Goal: Task Accomplishment & Management: Manage account settings

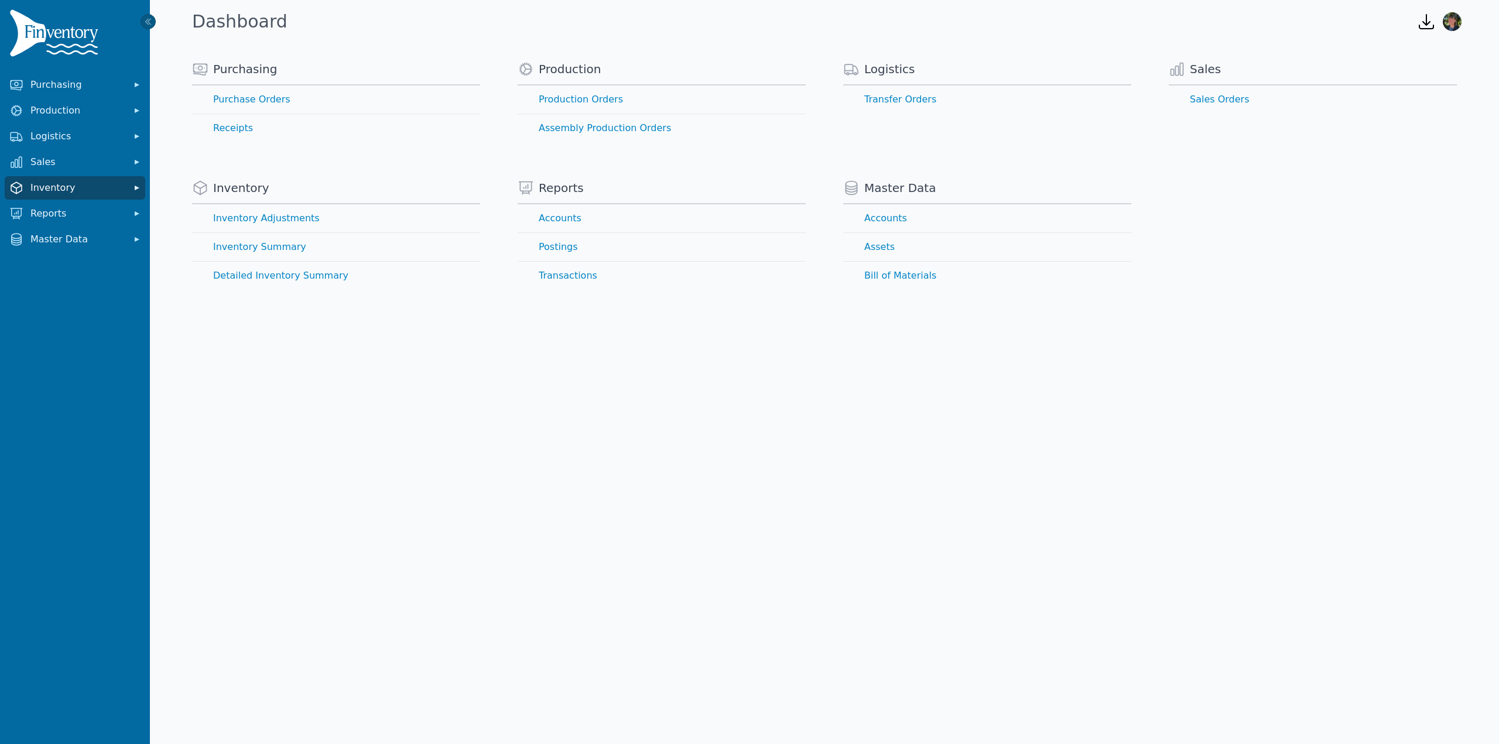
click at [90, 184] on span "Inventory" at bounding box center [77, 188] width 94 height 14
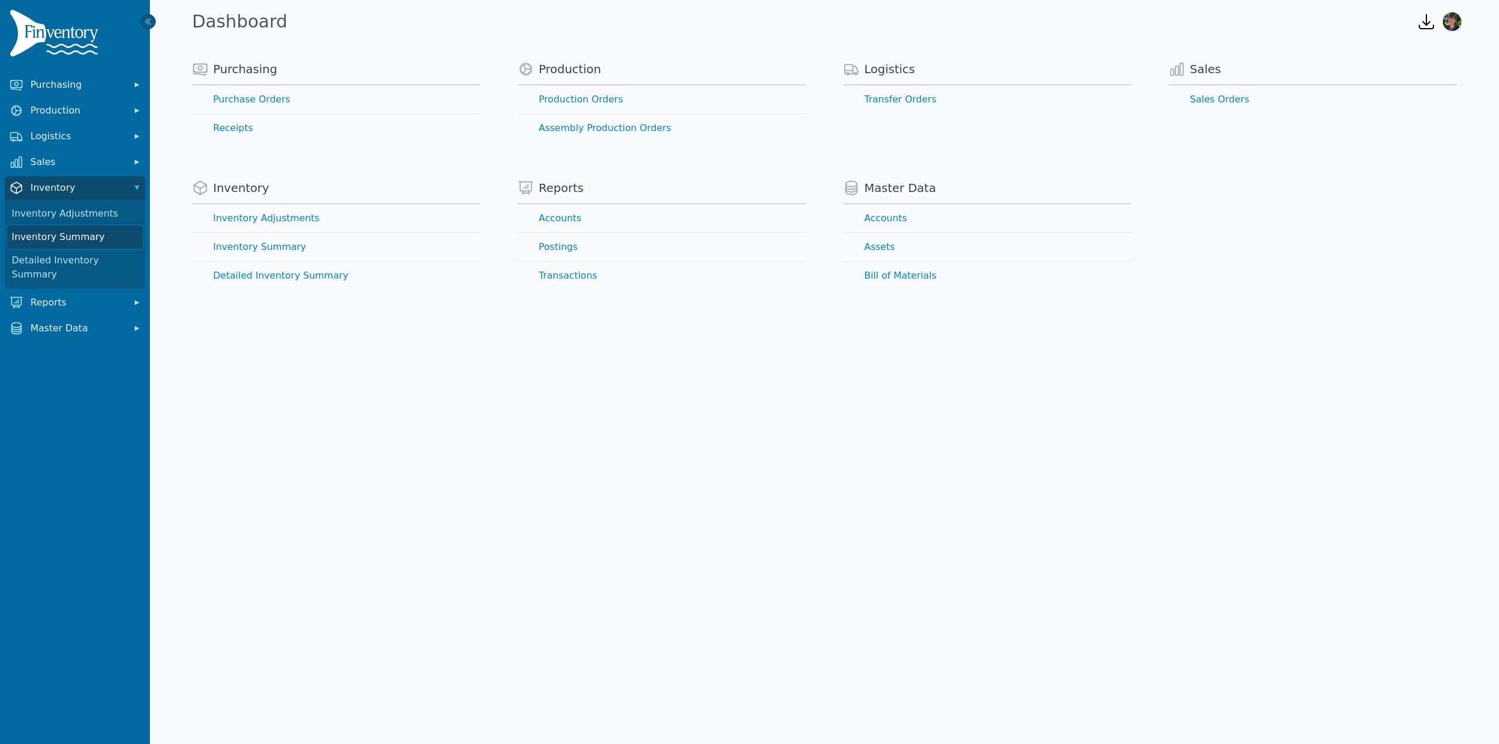
click at [55, 237] on link "Inventory Summary" at bounding box center [75, 236] width 136 height 23
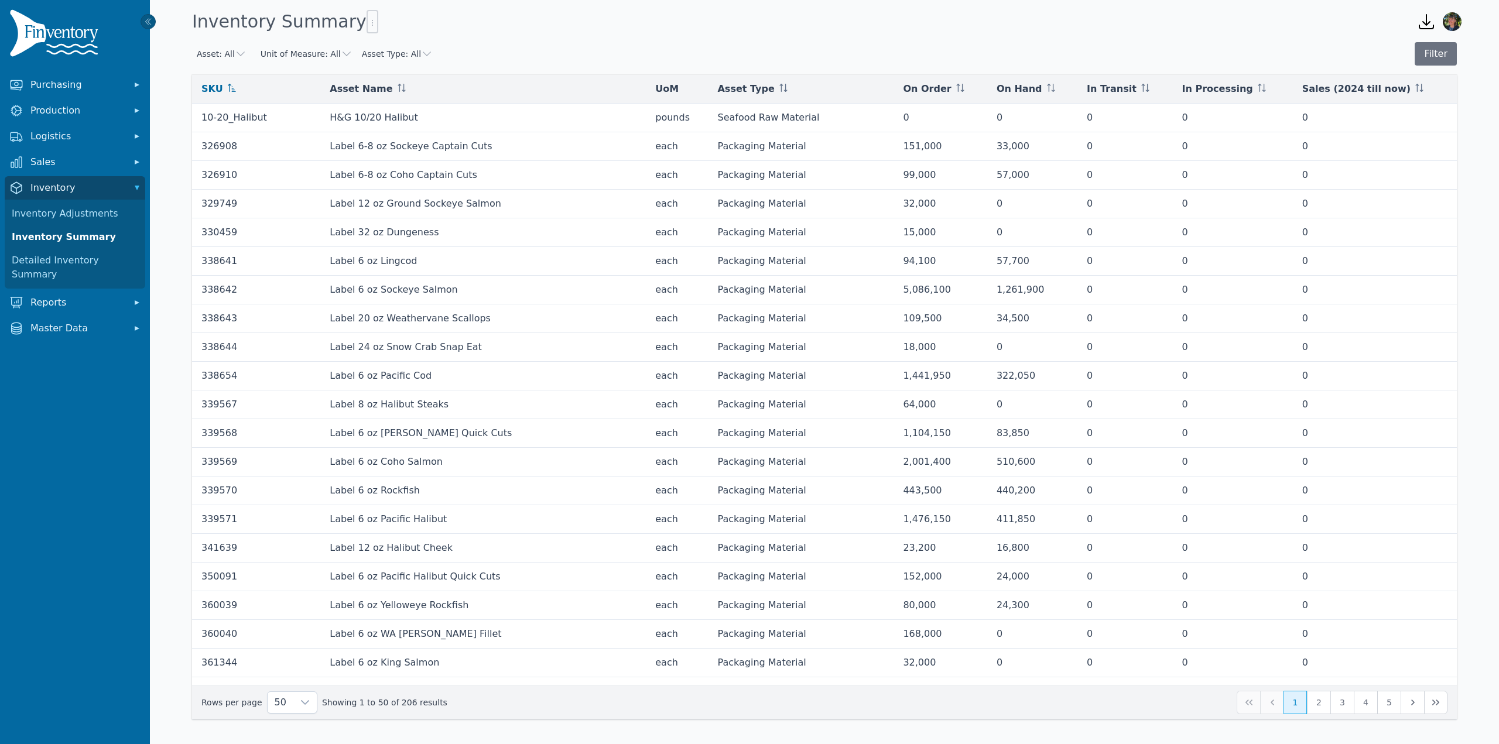
click at [421, 50] on icon "button" at bounding box center [427, 54] width 12 height 12
click at [369, 182] on span at bounding box center [376, 182] width 14 height 9
click at [586, 26] on div "Inventory Summary" at bounding box center [795, 22] width 1216 height 32
click at [1442, 55] on button "Filter" at bounding box center [1436, 53] width 42 height 23
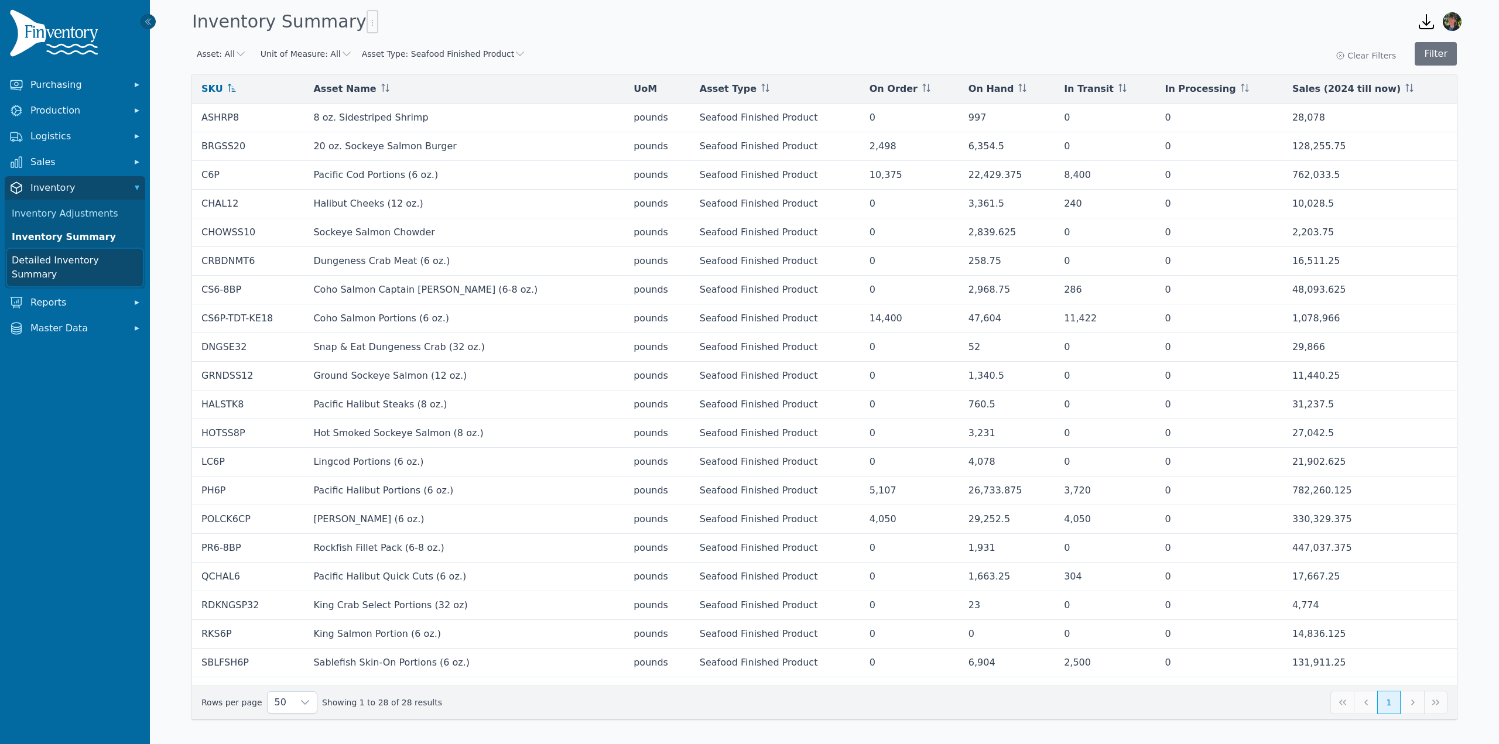
click at [77, 261] on link "Detailed Inventory Summary" at bounding box center [75, 267] width 136 height 37
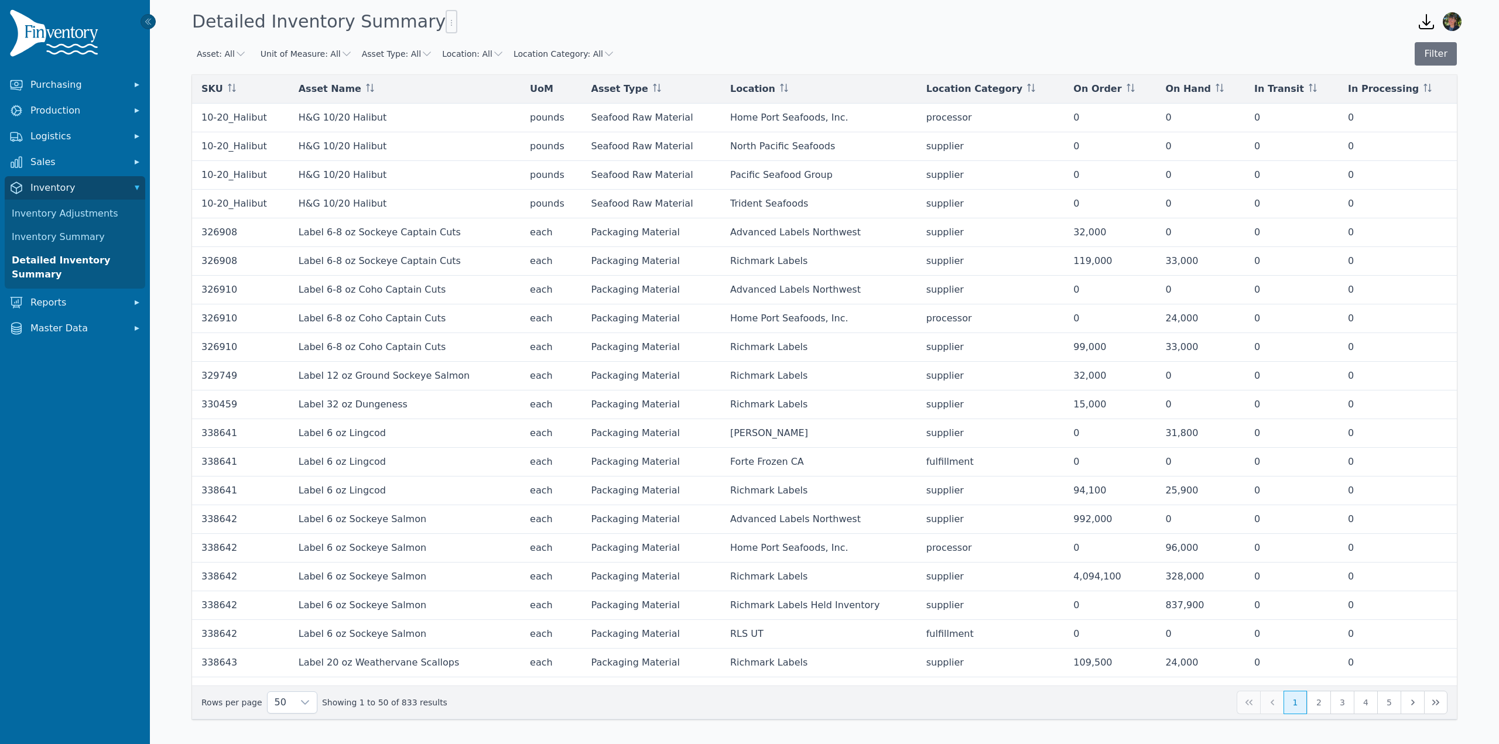
click at [603, 53] on icon "button" at bounding box center [609, 54] width 12 height 12
click at [655, 41] on div "Asset: All Unit of Measure: All Asset Type: All Location: All Location Category…" at bounding box center [824, 387] width 1349 height 701
click at [421, 52] on icon "button" at bounding box center [427, 54] width 12 height 12
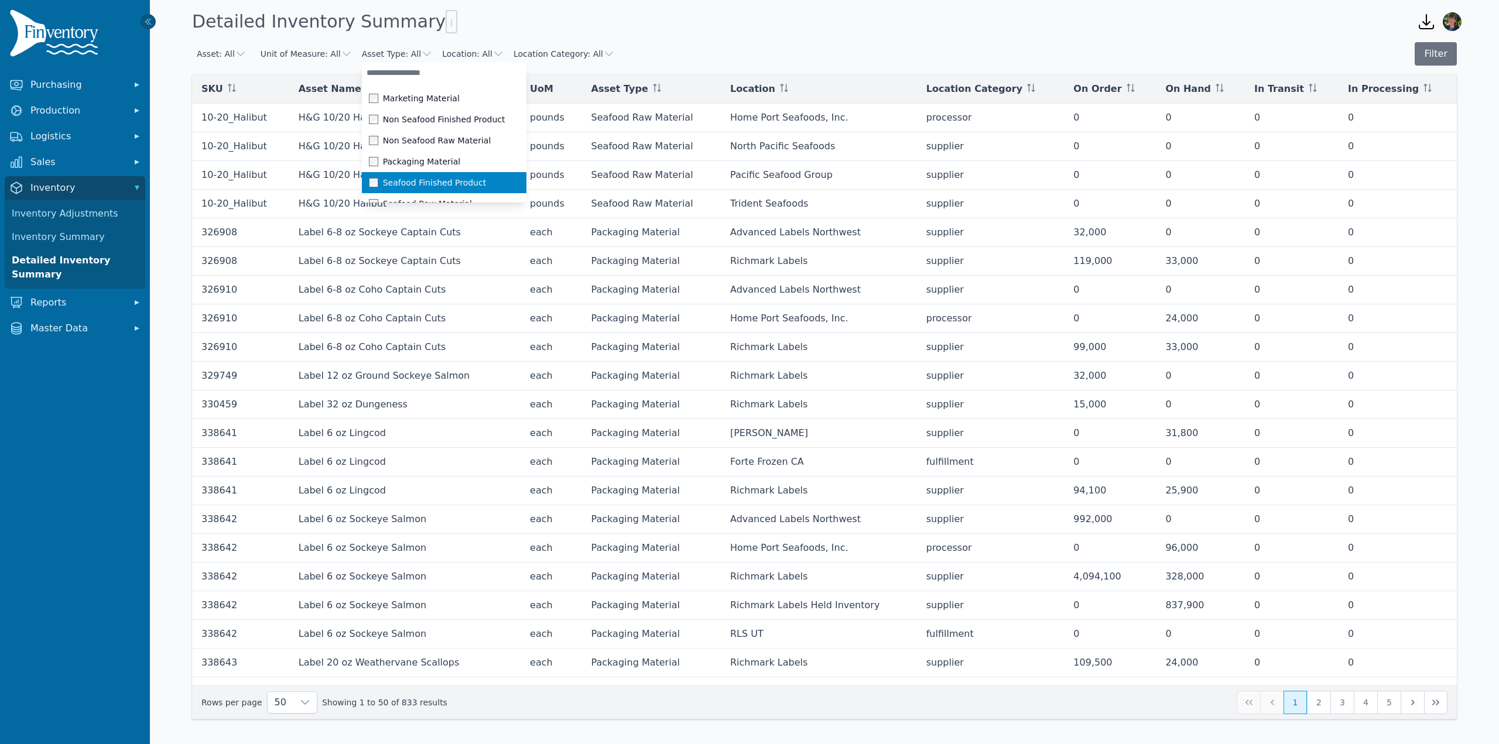
click at [369, 183] on span at bounding box center [376, 182] width 14 height 9
click at [1432, 49] on button "Filter" at bounding box center [1436, 53] width 42 height 23
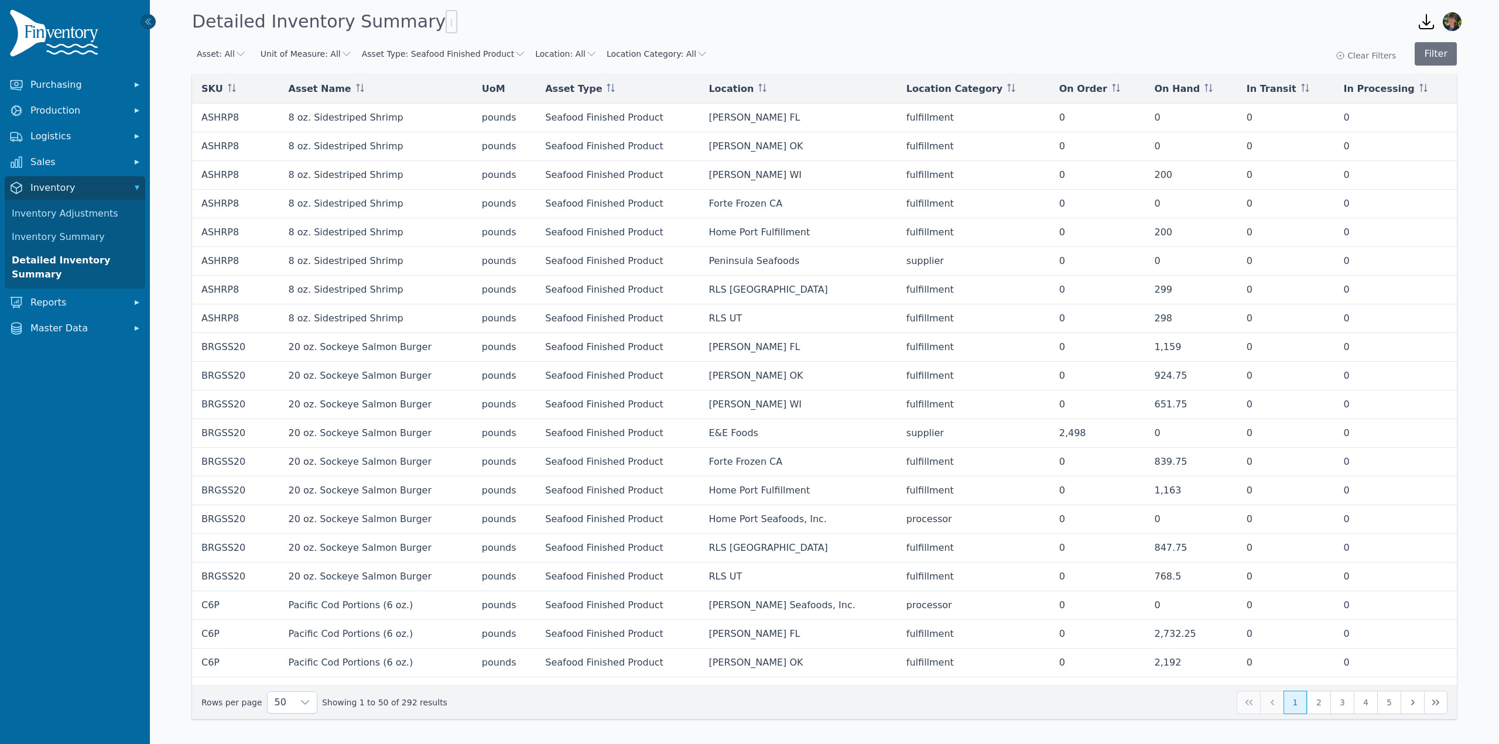
click at [341, 54] on icon "button" at bounding box center [347, 54] width 12 height 12
click at [268, 97] on span at bounding box center [275, 98] width 14 height 9
click at [1437, 57] on button "Filter" at bounding box center [1436, 53] width 42 height 23
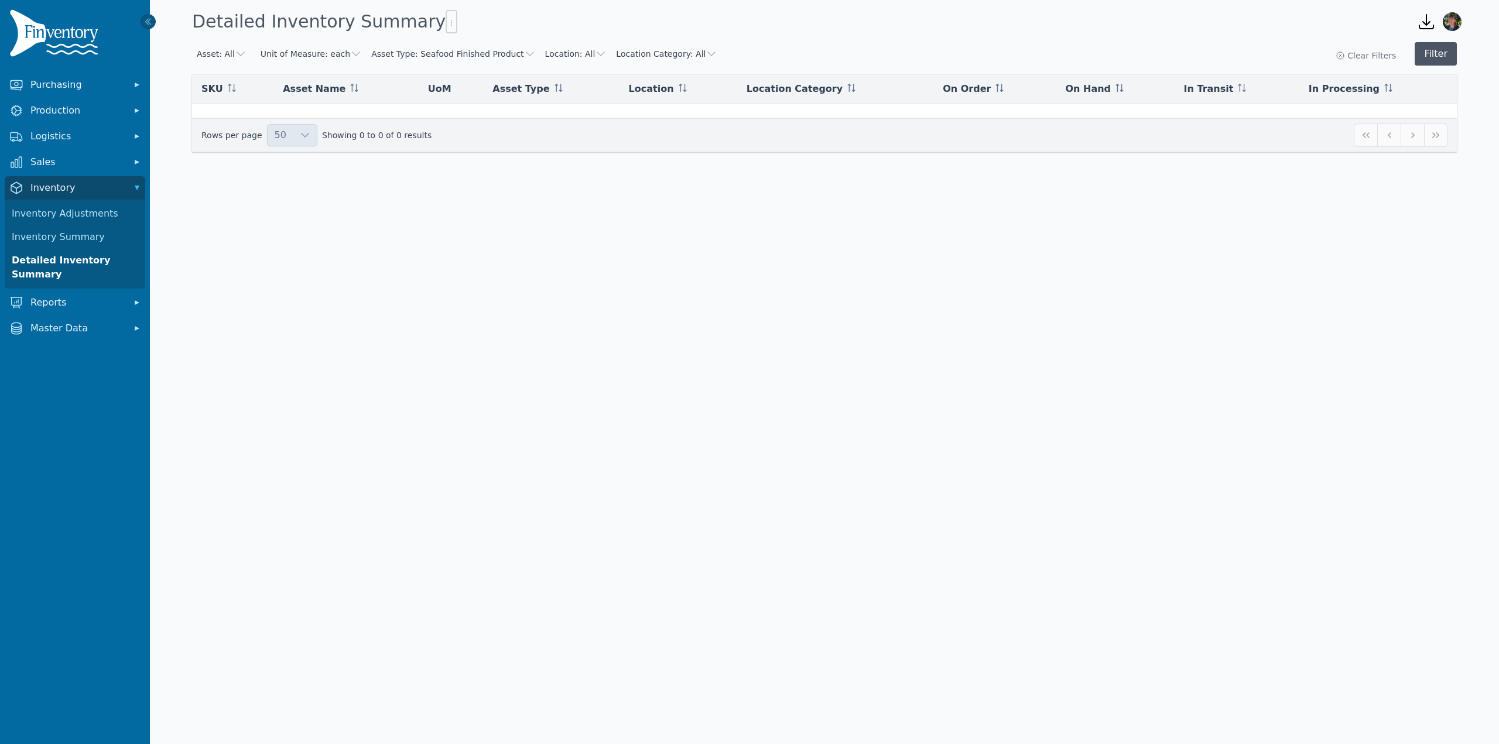
click at [1436, 57] on button "Filter" at bounding box center [1436, 53] width 42 height 23
click at [350, 52] on icon "button" at bounding box center [356, 54] width 12 height 12
click at [268, 139] on span at bounding box center [275, 140] width 14 height 9
click at [269, 95] on span at bounding box center [275, 98] width 14 height 9
click at [1432, 50] on button "Filter" at bounding box center [1436, 53] width 42 height 23
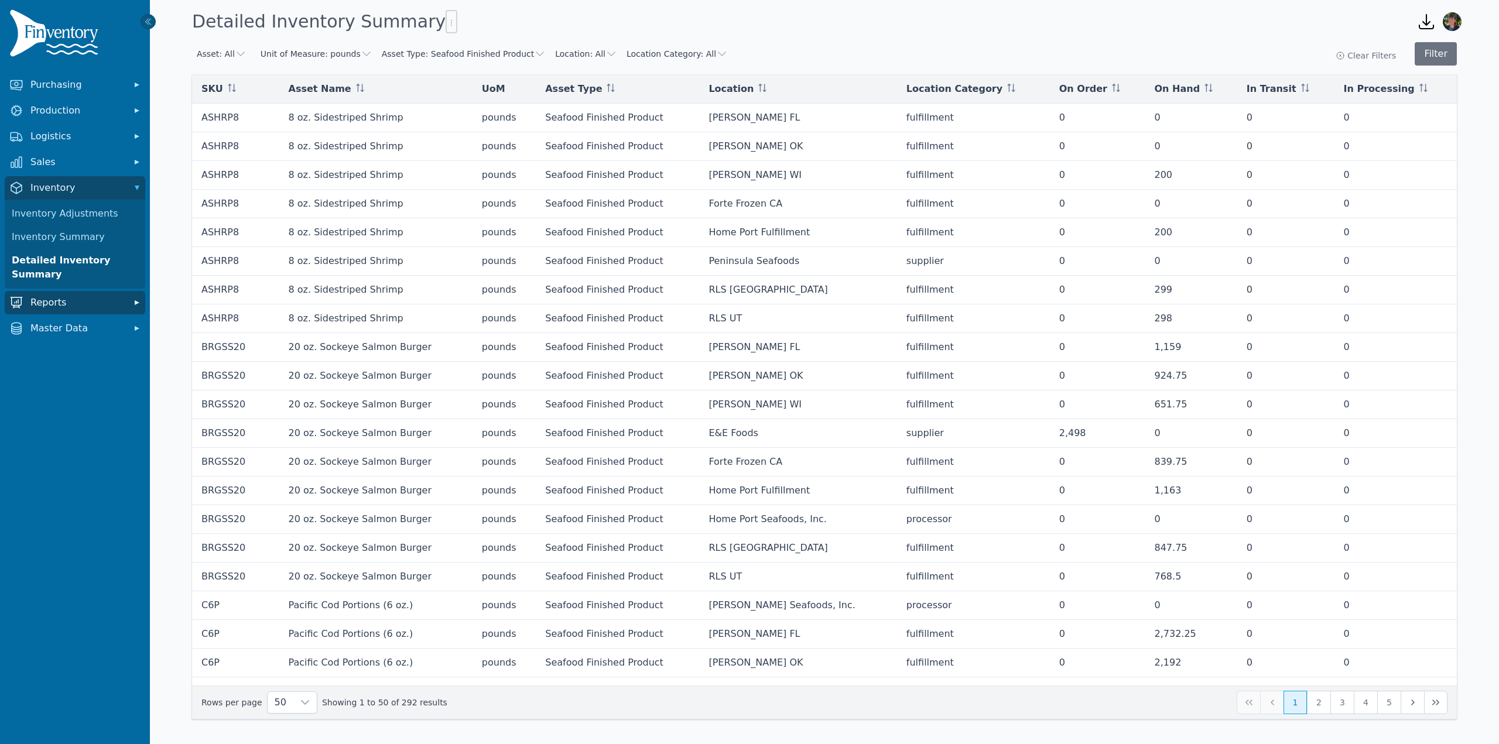
click at [138, 302] on icon "Sidebar" at bounding box center [137, 303] width 12 height 12
click at [81, 533] on nav "Purchasing Production Logistics Sales Inventory Inventory Adjustments Inventory…" at bounding box center [75, 409] width 150 height 672
click at [57, 477] on nav "Purchasing Production Logistics Sales Inventory Inventory Adjustments Inventory…" at bounding box center [75, 409] width 150 height 672
click at [99, 483] on nav "Purchasing Production Logistics Sales Inventory Inventory Adjustments Inventory…" at bounding box center [75, 409] width 150 height 672
click at [128, 401] on button "Master Data" at bounding box center [75, 403] width 141 height 23
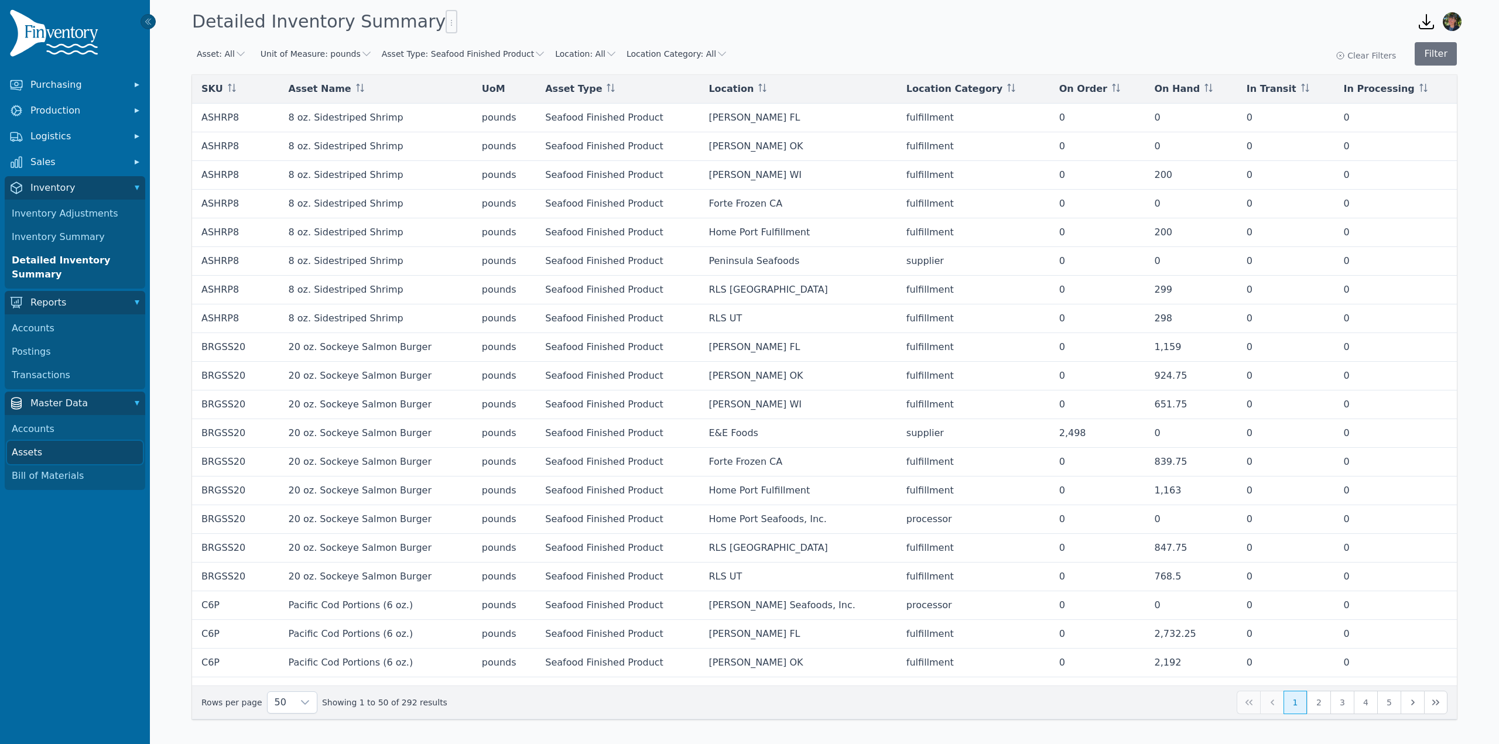
click at [31, 453] on link "Assets" at bounding box center [75, 452] width 136 height 23
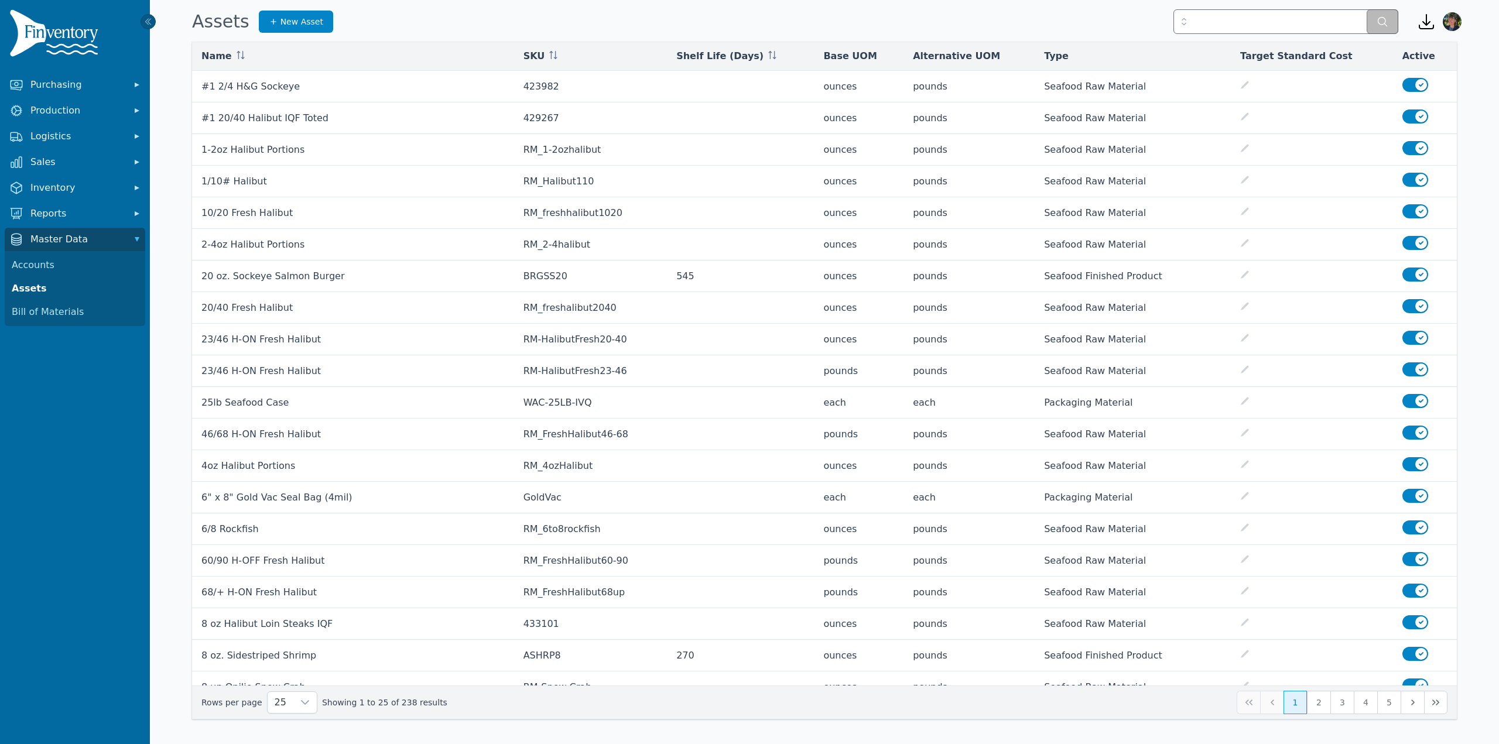
click at [1430, 22] on icon "button" at bounding box center [1427, 22] width 14 height 14
click at [1056, 30] on div "Assets New Asset" at bounding box center [795, 22] width 1216 height 32
click at [300, 700] on icon at bounding box center [304, 702] width 9 height 9
click at [287, 682] on li "250" at bounding box center [283, 675] width 43 height 23
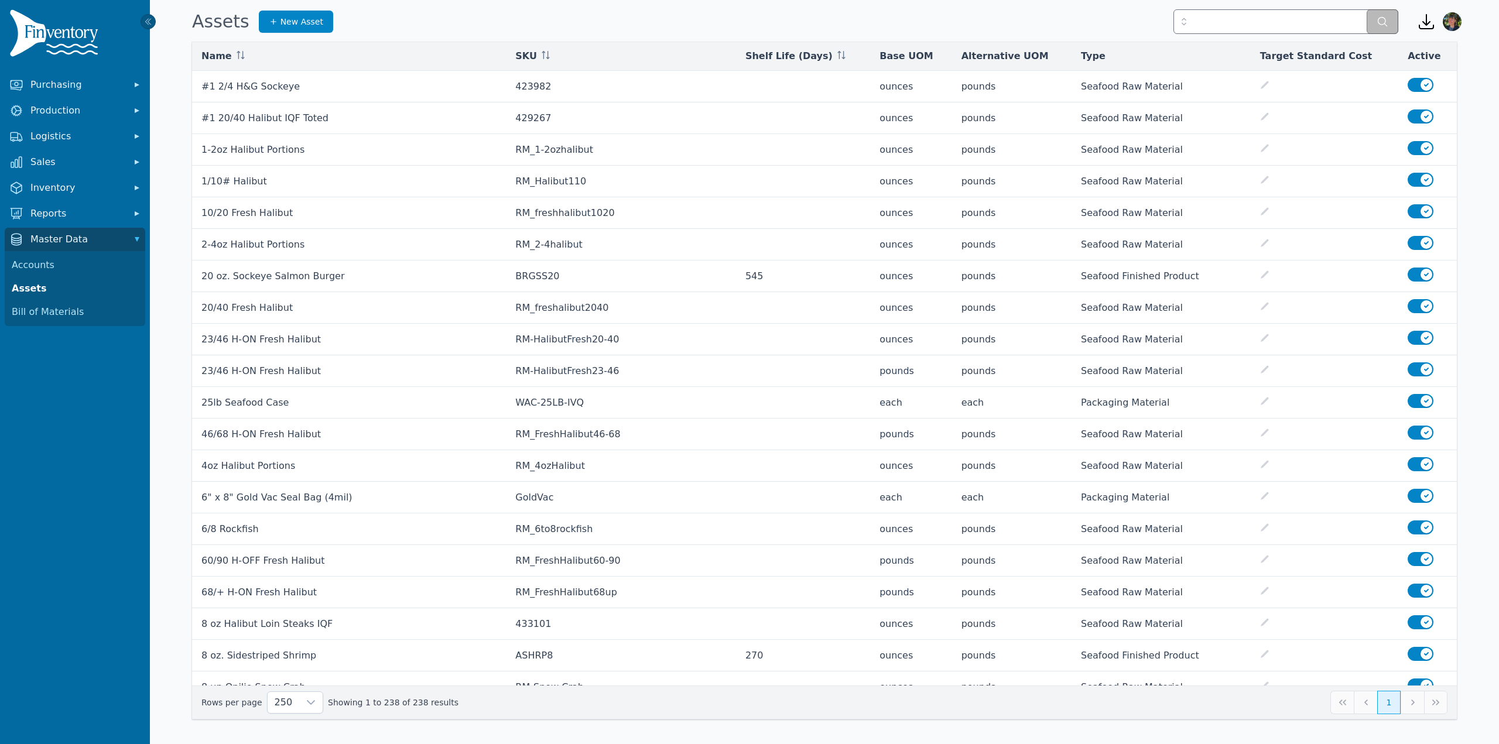
click at [1181, 25] on icon "button" at bounding box center [1184, 22] width 12 height 12
type input "**********"
click at [1138, 15] on div "**********" at bounding box center [795, 22] width 1216 height 32
drag, startPoint x: 196, startPoint y: 49, endPoint x: 196, endPoint y: 54, distance: 5.9
click at [196, 54] on th "Name" at bounding box center [349, 56] width 314 height 29
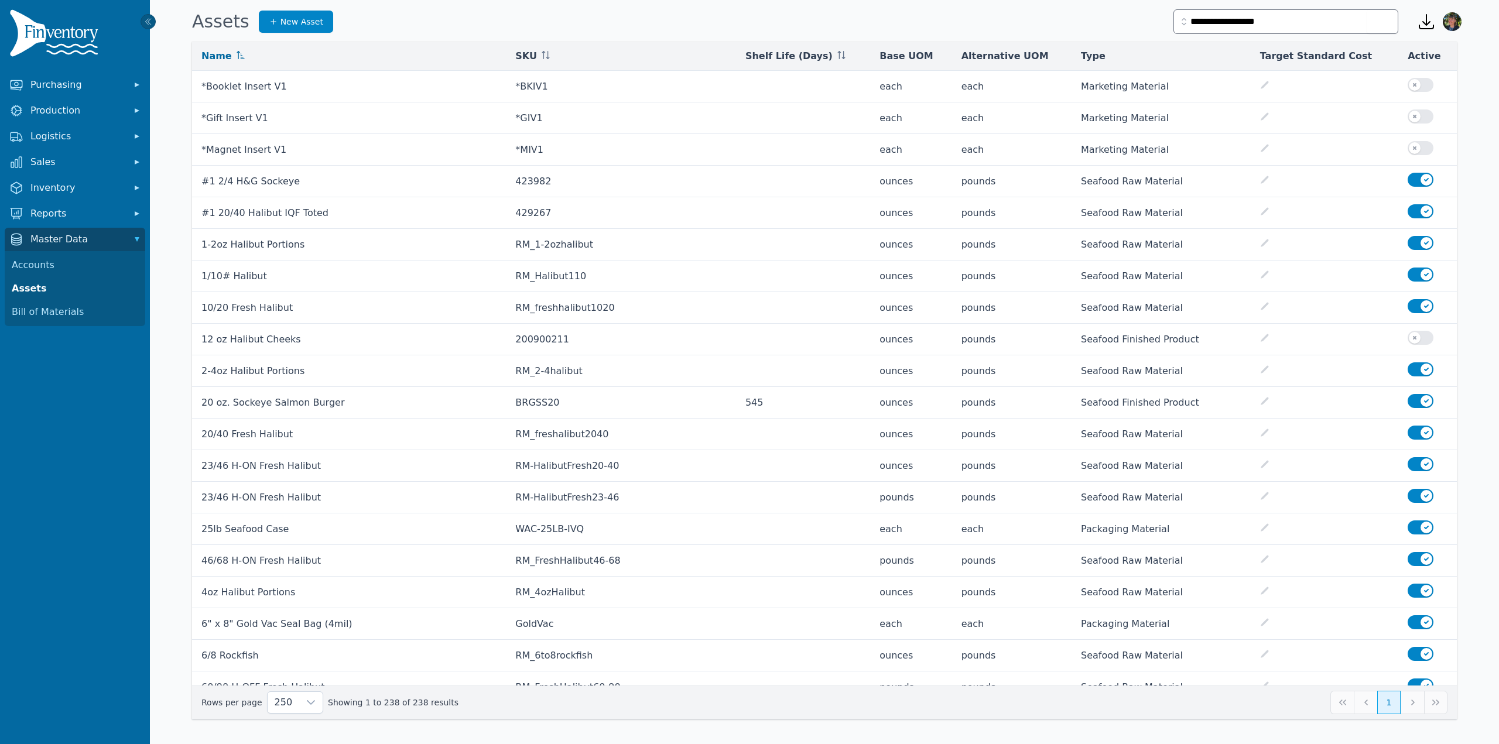
click at [197, 50] on th "Name" at bounding box center [349, 56] width 314 height 29
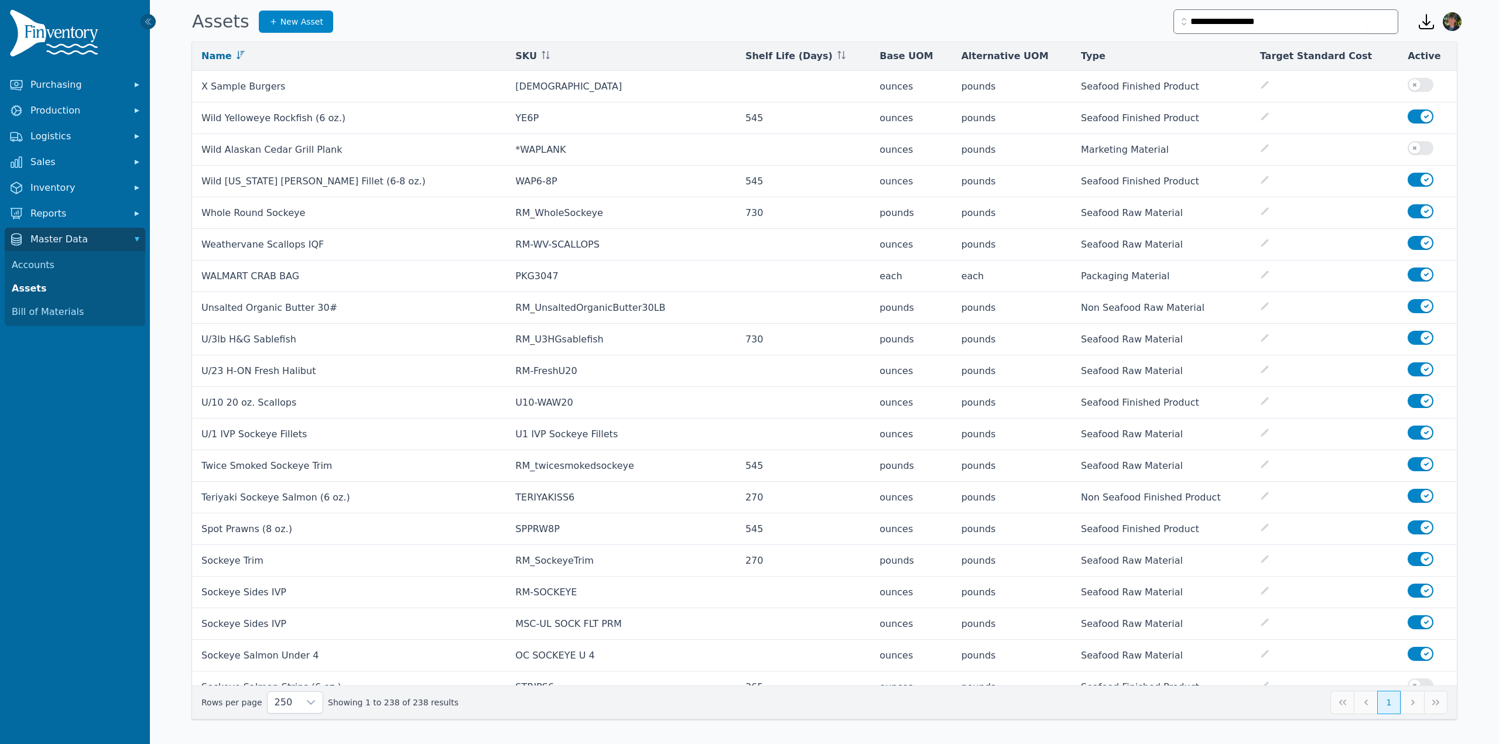
drag, startPoint x: 194, startPoint y: 50, endPoint x: 200, endPoint y: 42, distance: 10.1
click at [200, 42] on th "Name" at bounding box center [349, 56] width 314 height 29
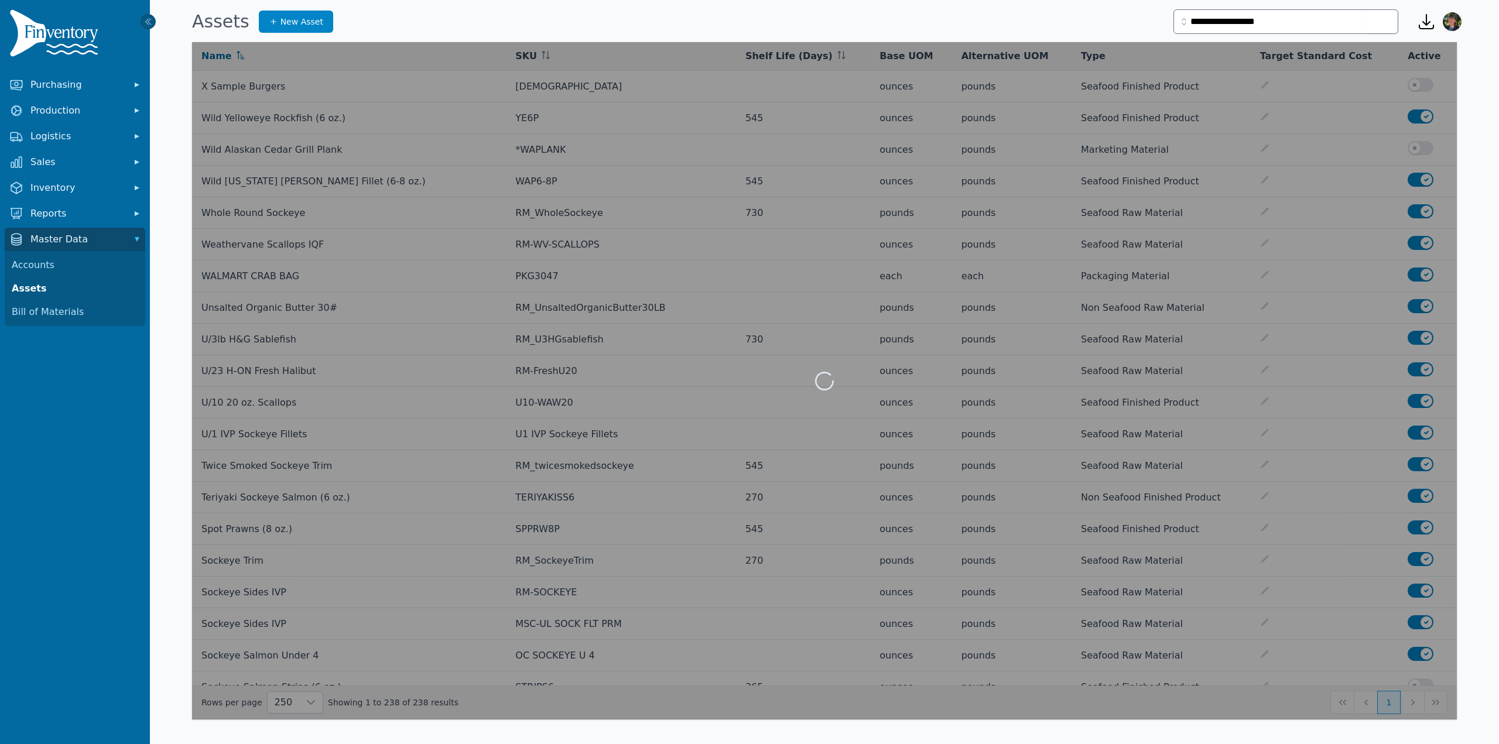
click at [199, 47] on th "Name" at bounding box center [349, 56] width 314 height 29
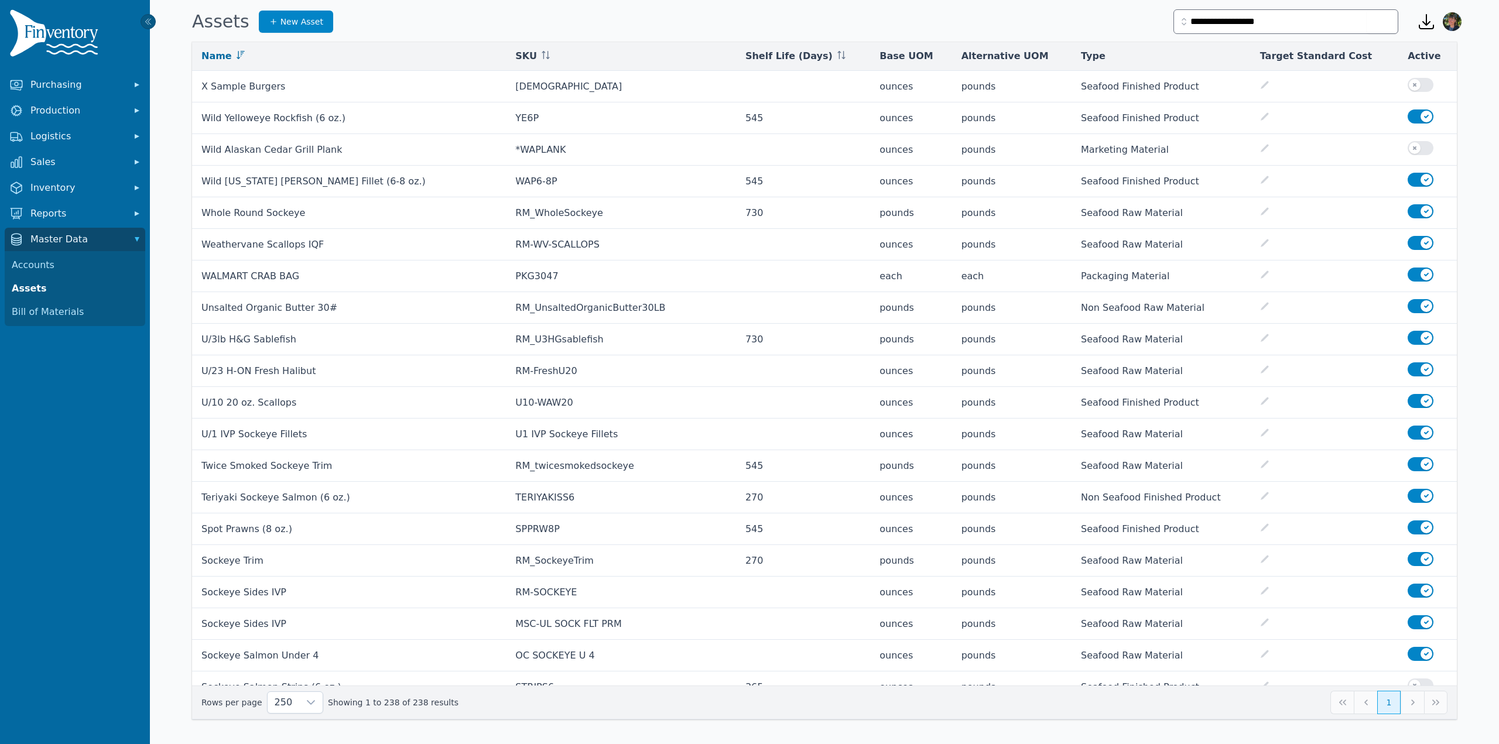
click at [199, 47] on th "Name" at bounding box center [349, 56] width 314 height 29
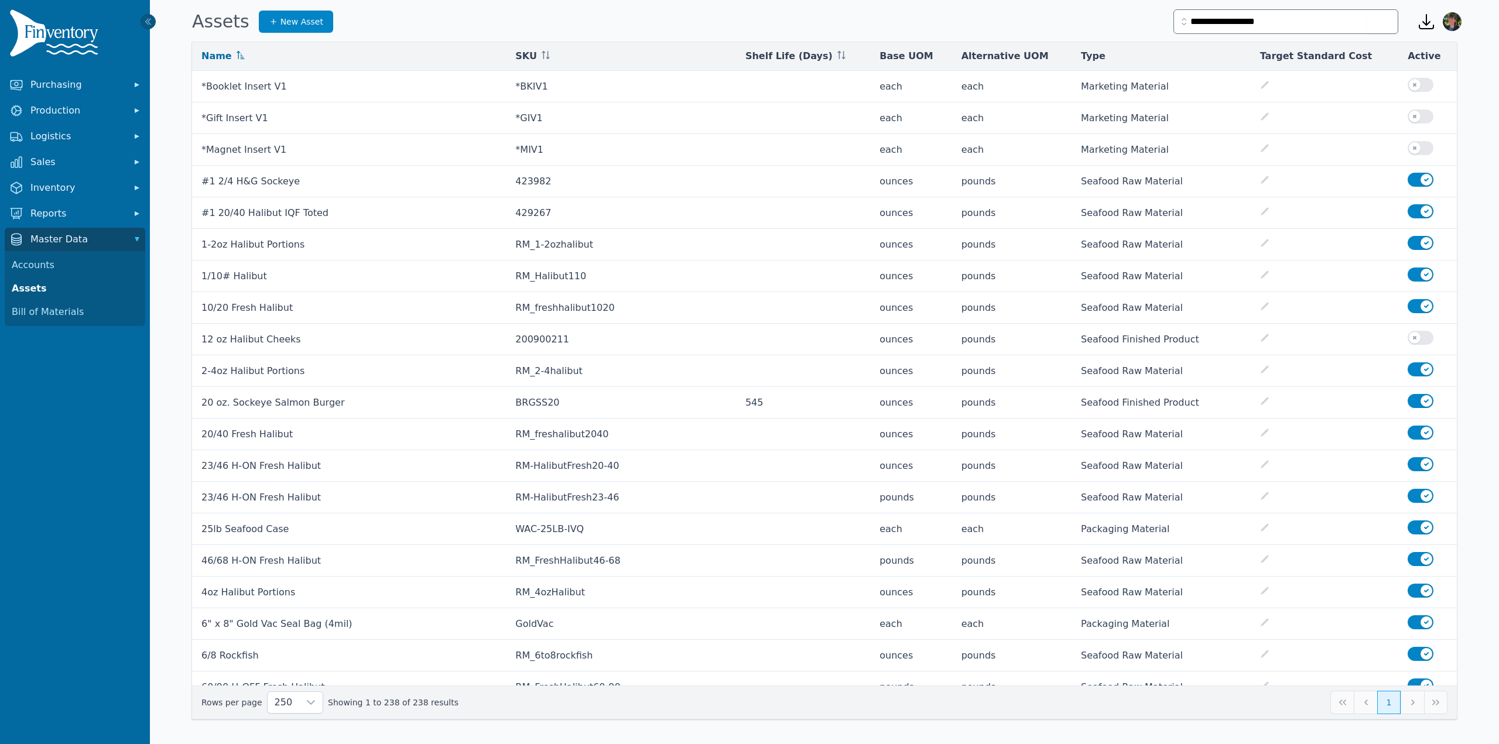
click at [201, 49] on th "Name" at bounding box center [349, 56] width 314 height 29
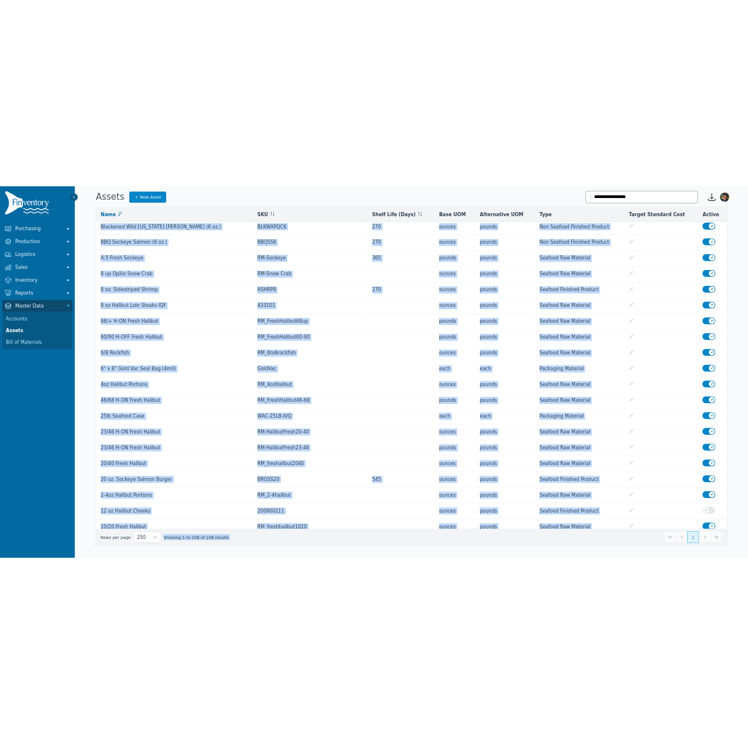
scroll to position [6772, 0]
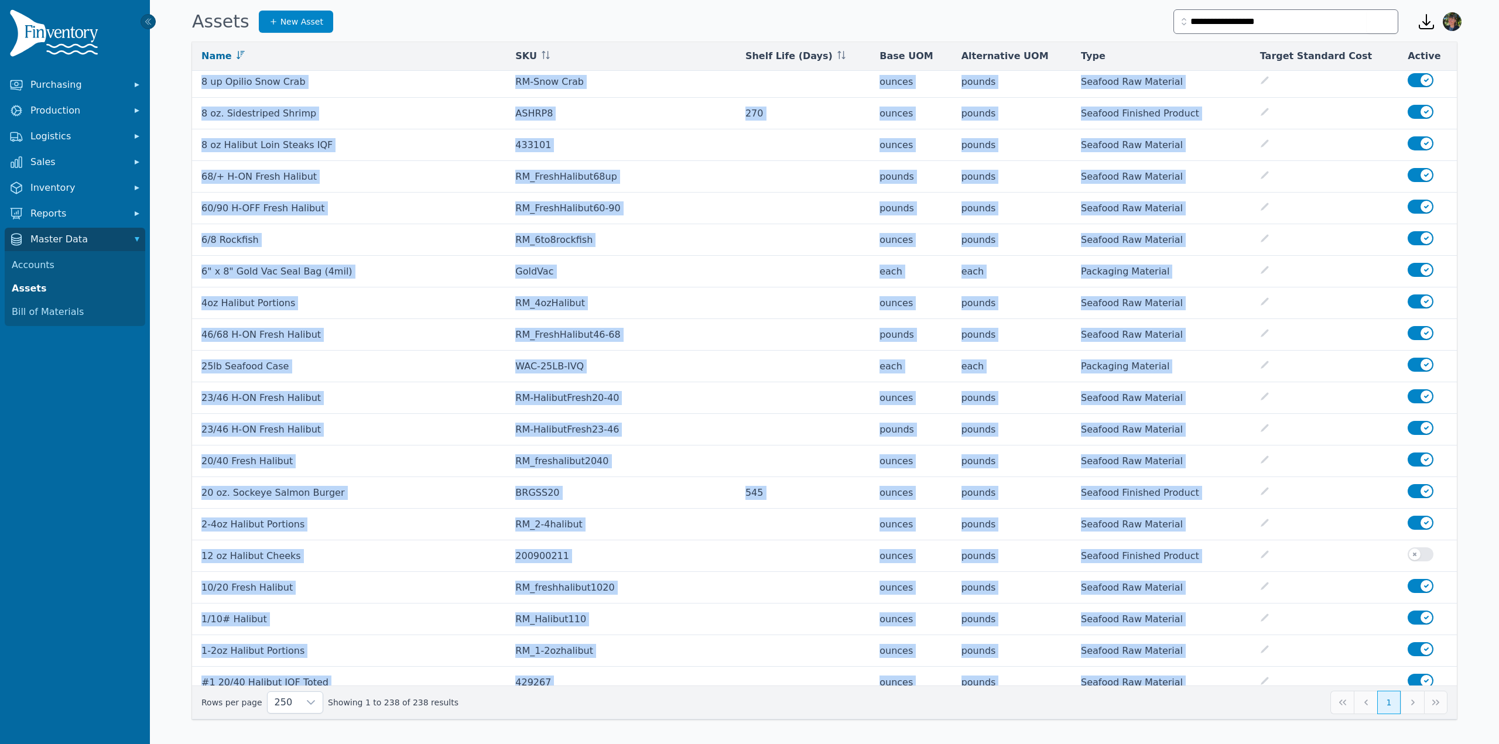
drag, startPoint x: 195, startPoint y: 73, endPoint x: 1138, endPoint y: 677, distance: 1120.0
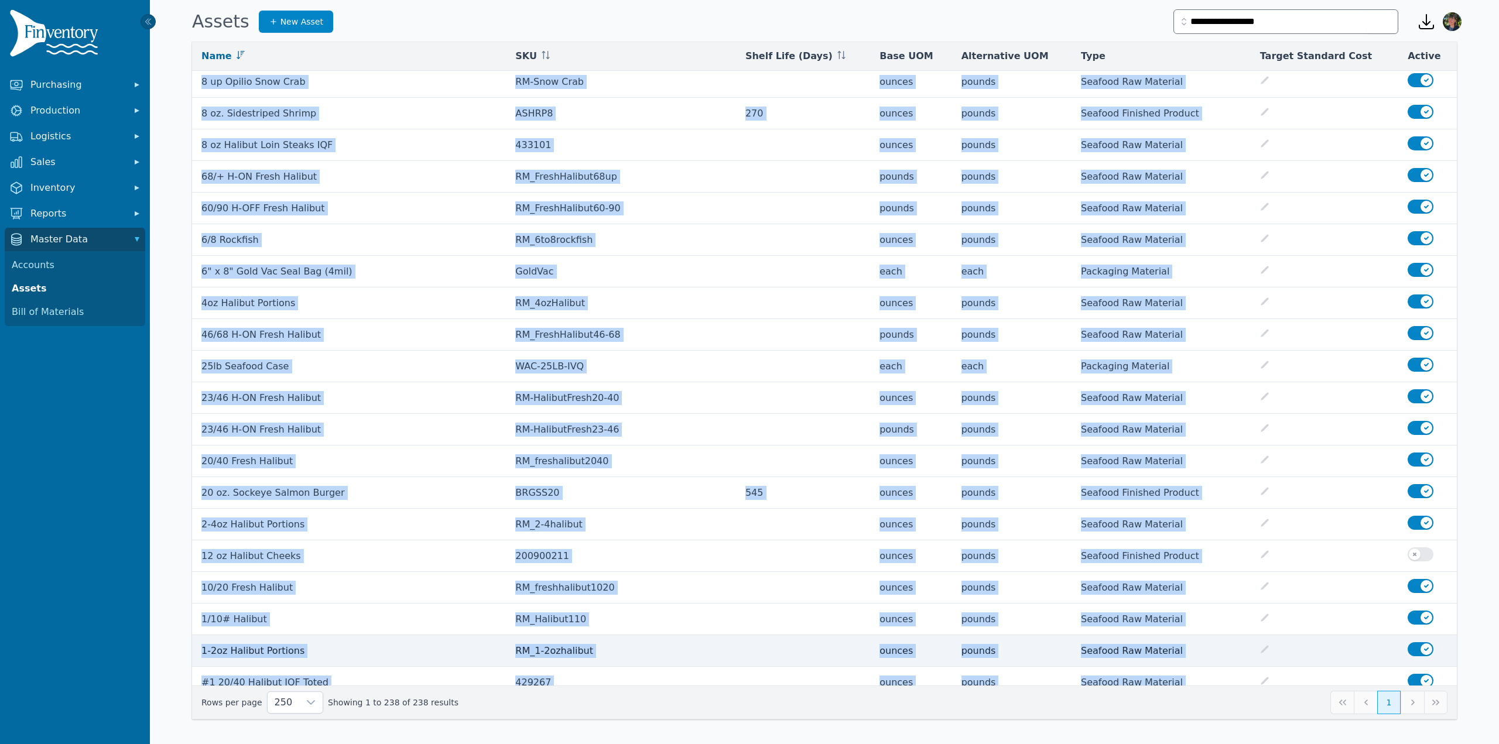
copy tbody "X Sample Burgers XSMPLBRGRS ounces pounds Seafood Finished Product Use setting …"
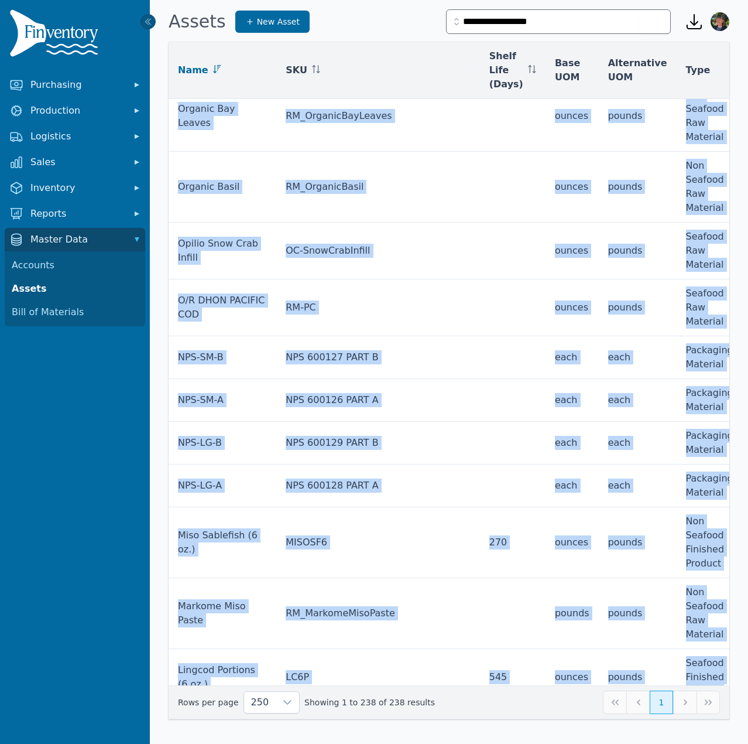
scroll to position [12581, 0]
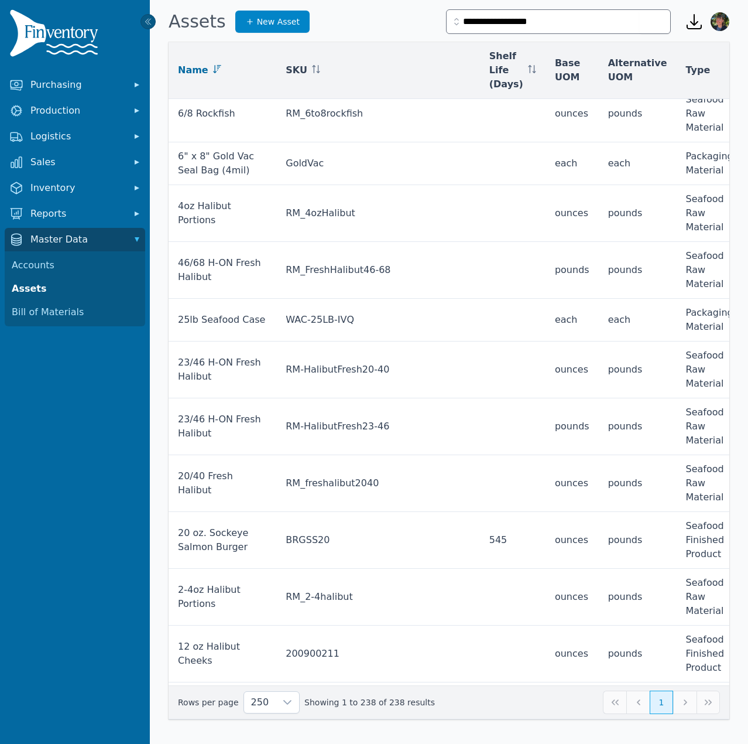
click at [82, 426] on nav "Purchasing Production Logistics Sales Inventory Reports Master Data Accounts As…" at bounding box center [75, 408] width 150 height 671
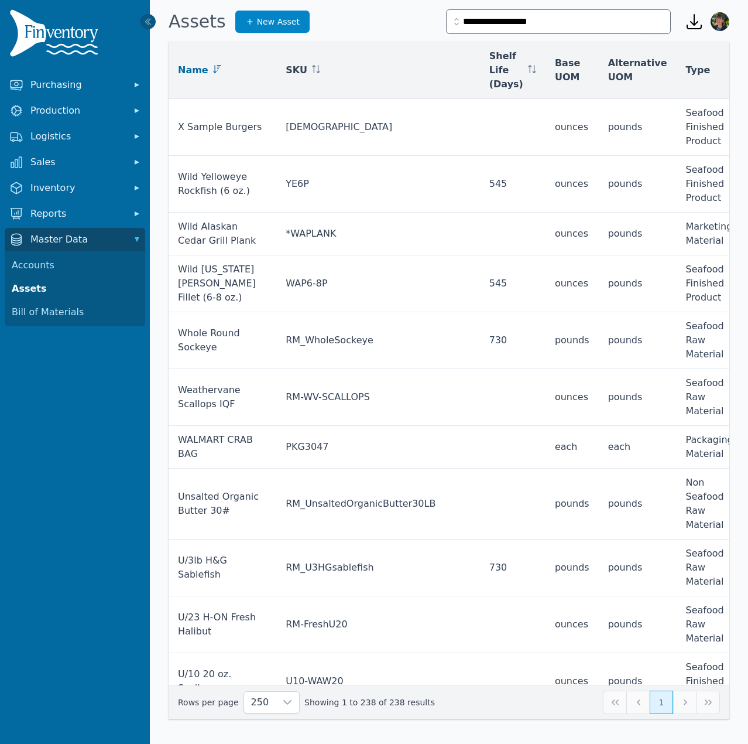
scroll to position [0, 61]
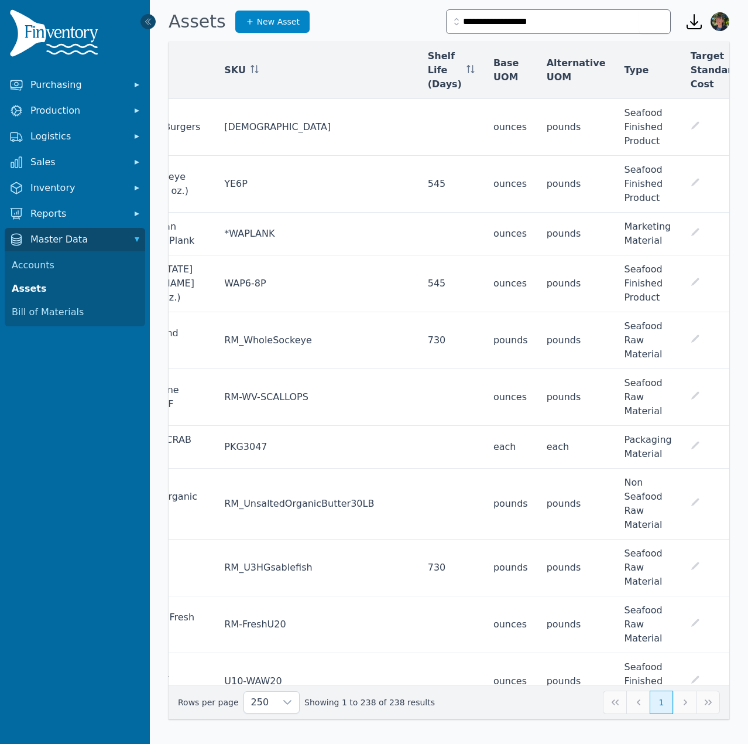
click at [147, 21] on icon at bounding box center [147, 21] width 9 height 9
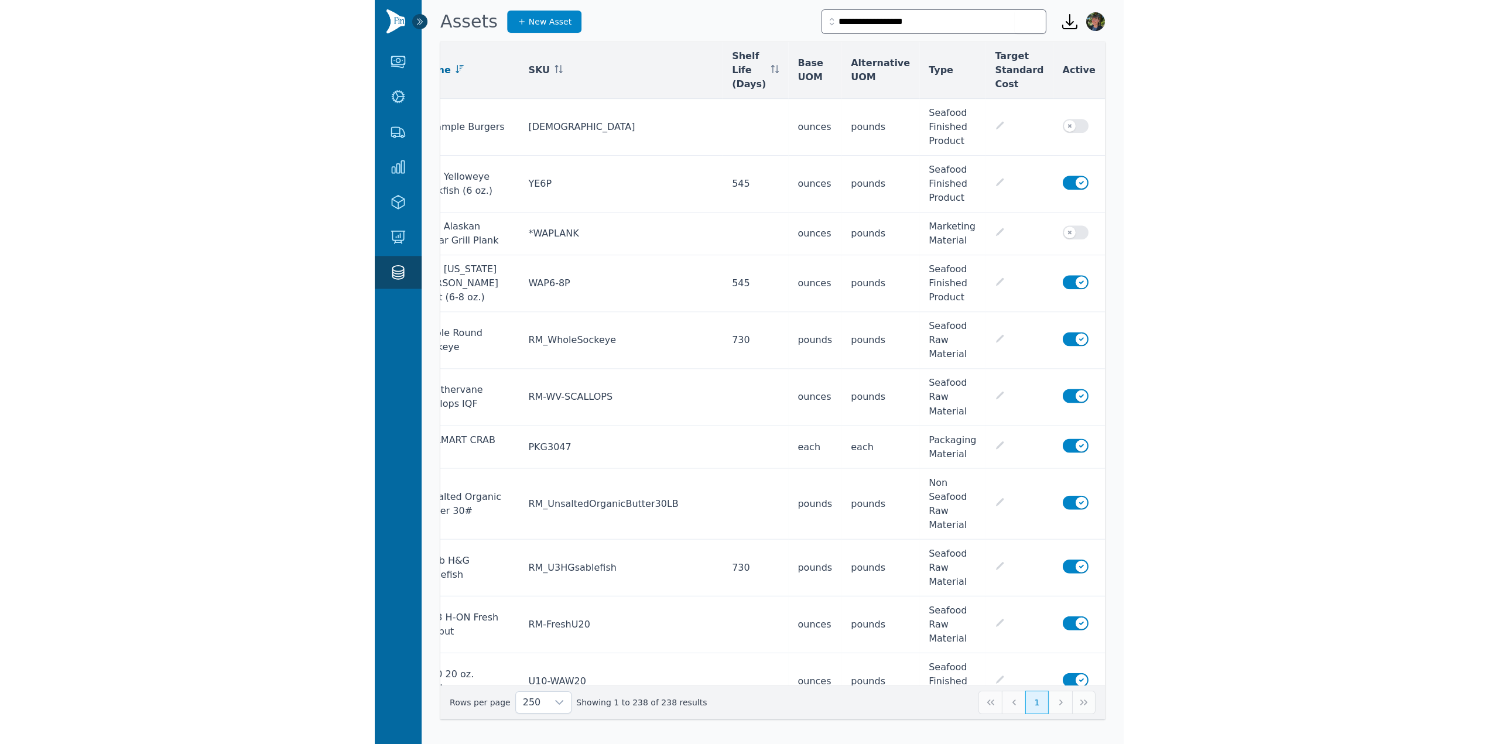
scroll to position [0, 0]
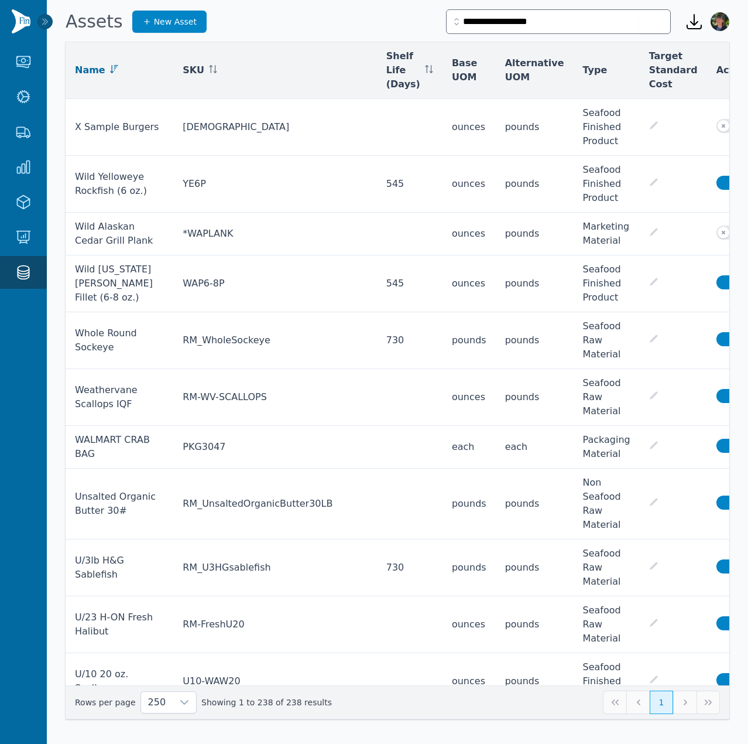
click at [717, 66] on span "Active" at bounding box center [733, 70] width 33 height 14
click at [102, 70] on div "Name" at bounding box center [119, 70] width 89 height 14
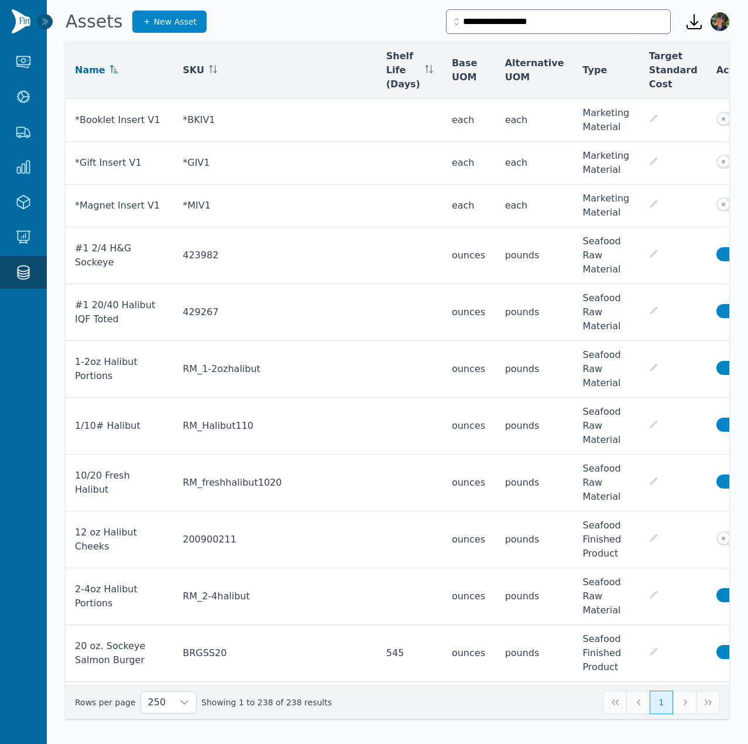
click at [110, 70] on icon at bounding box center [114, 69] width 8 height 8
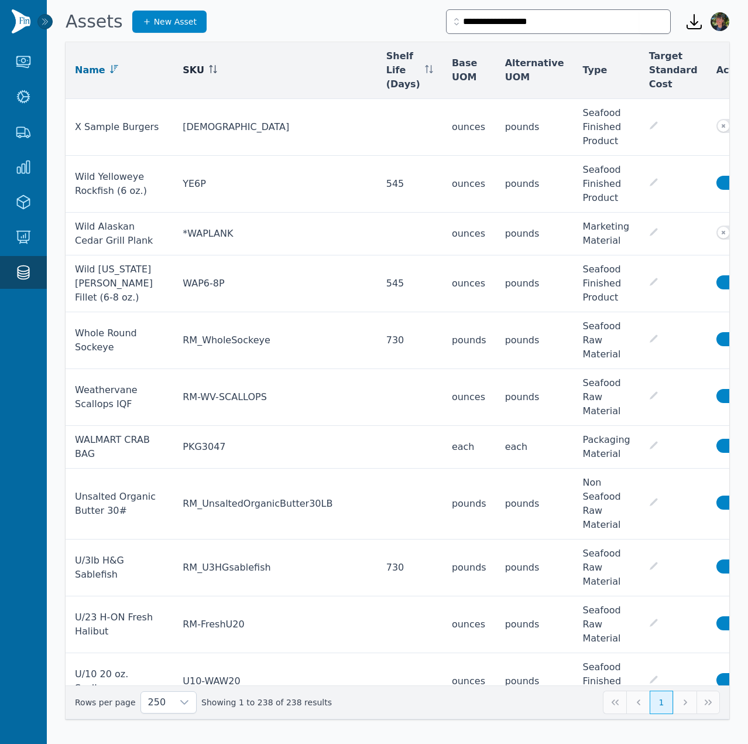
click at [196, 69] on span "SKU" at bounding box center [194, 70] width 22 height 14
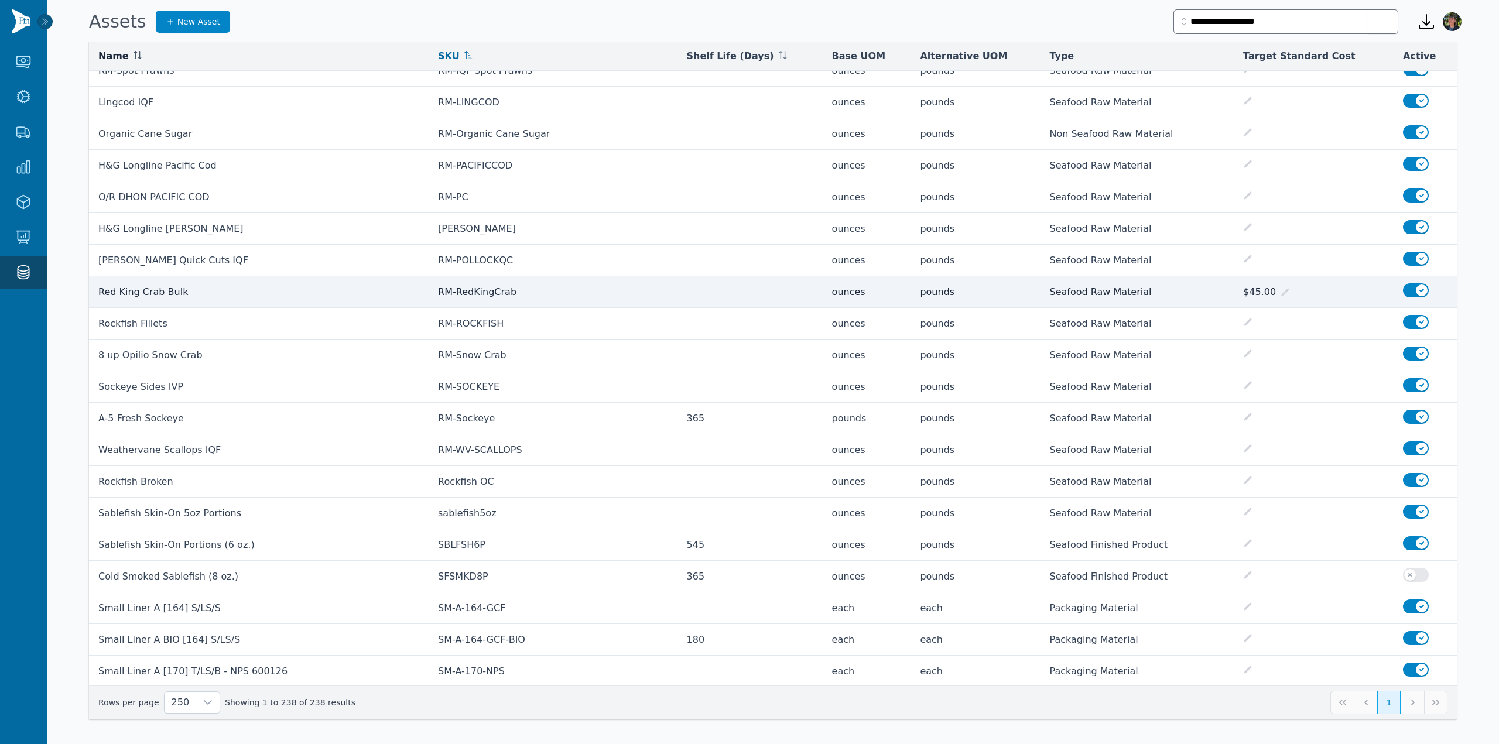
scroll to position [6245, 0]
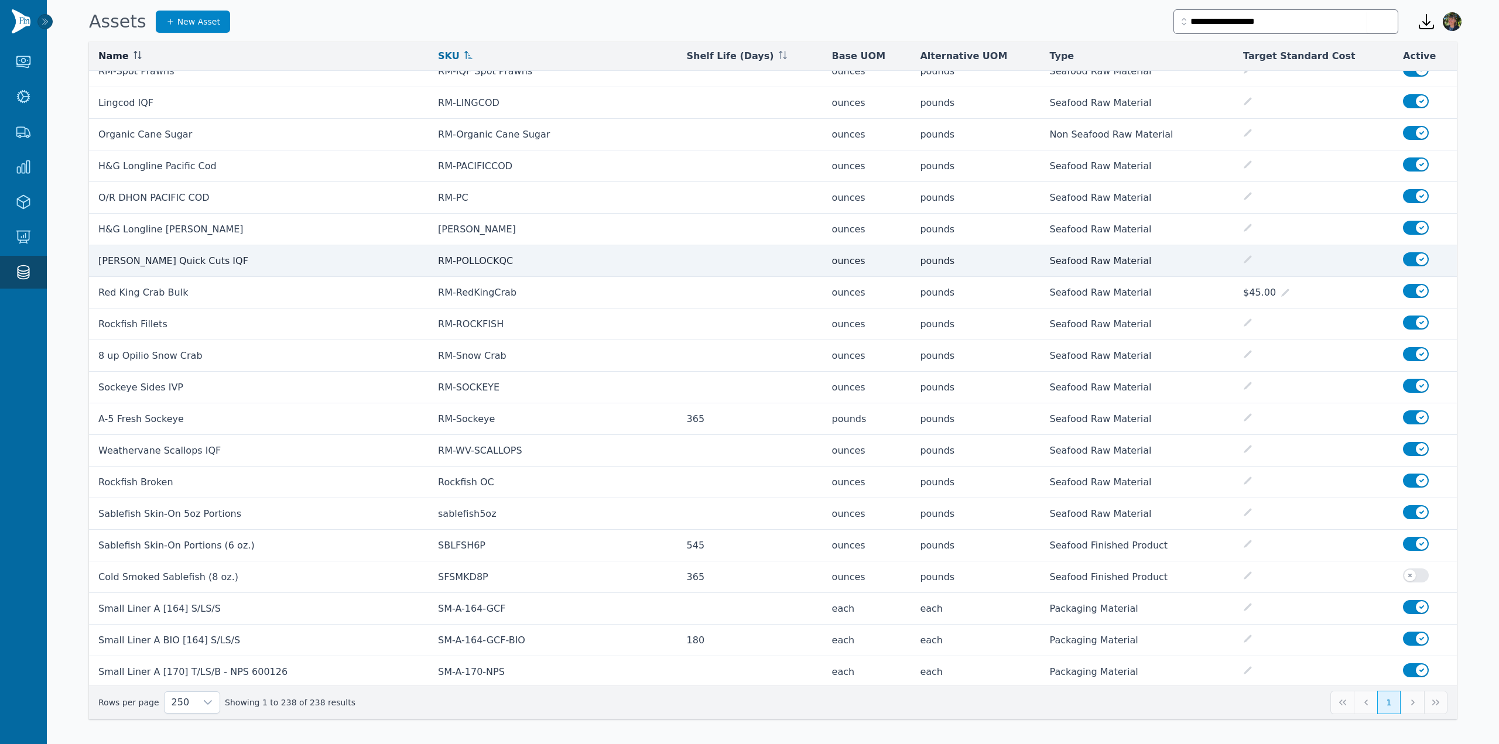
click at [429, 245] on td "RM-POLLOCKQC" at bounding box center [553, 261] width 249 height 32
click at [160, 245] on td "[PERSON_NAME] Quick Cuts IQF" at bounding box center [259, 261] width 340 height 32
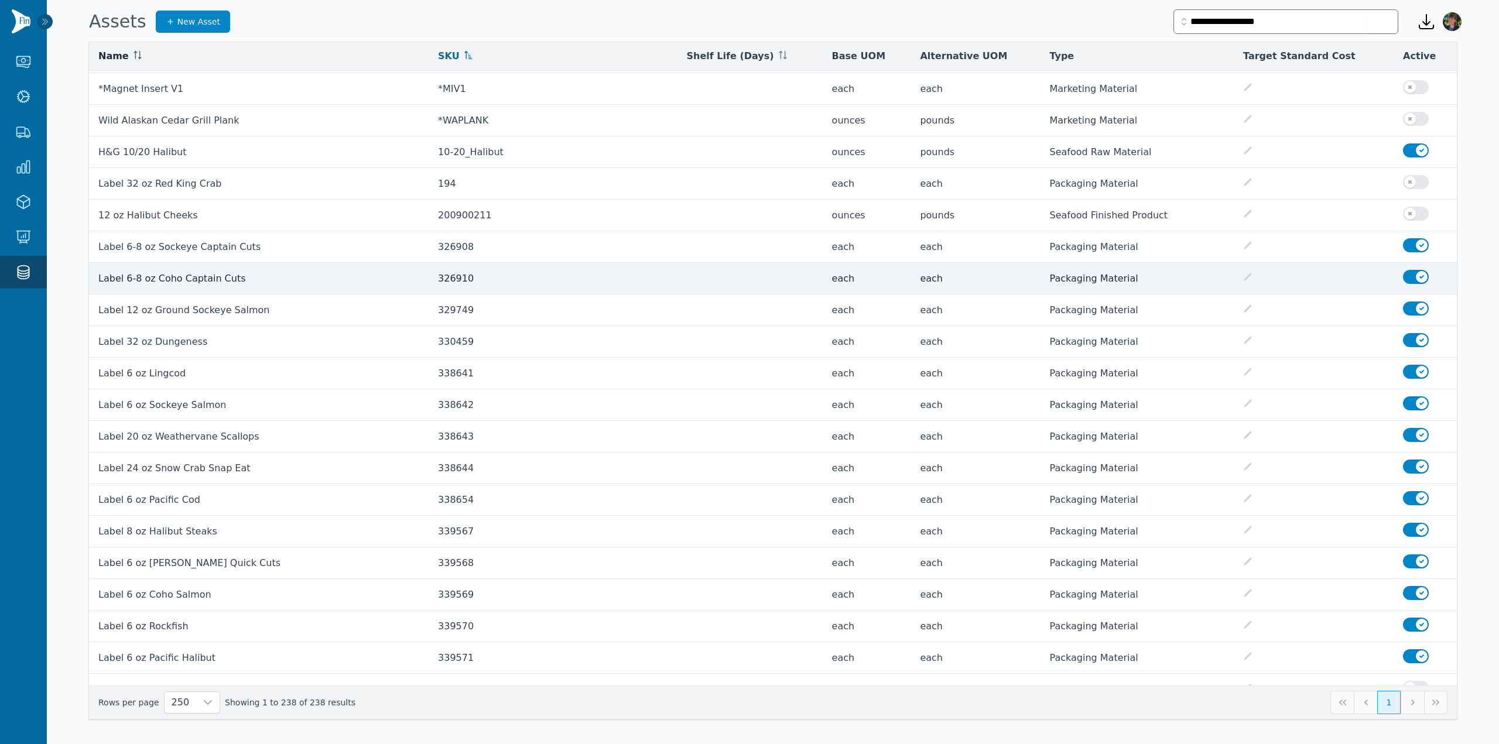
scroll to position [0, 0]
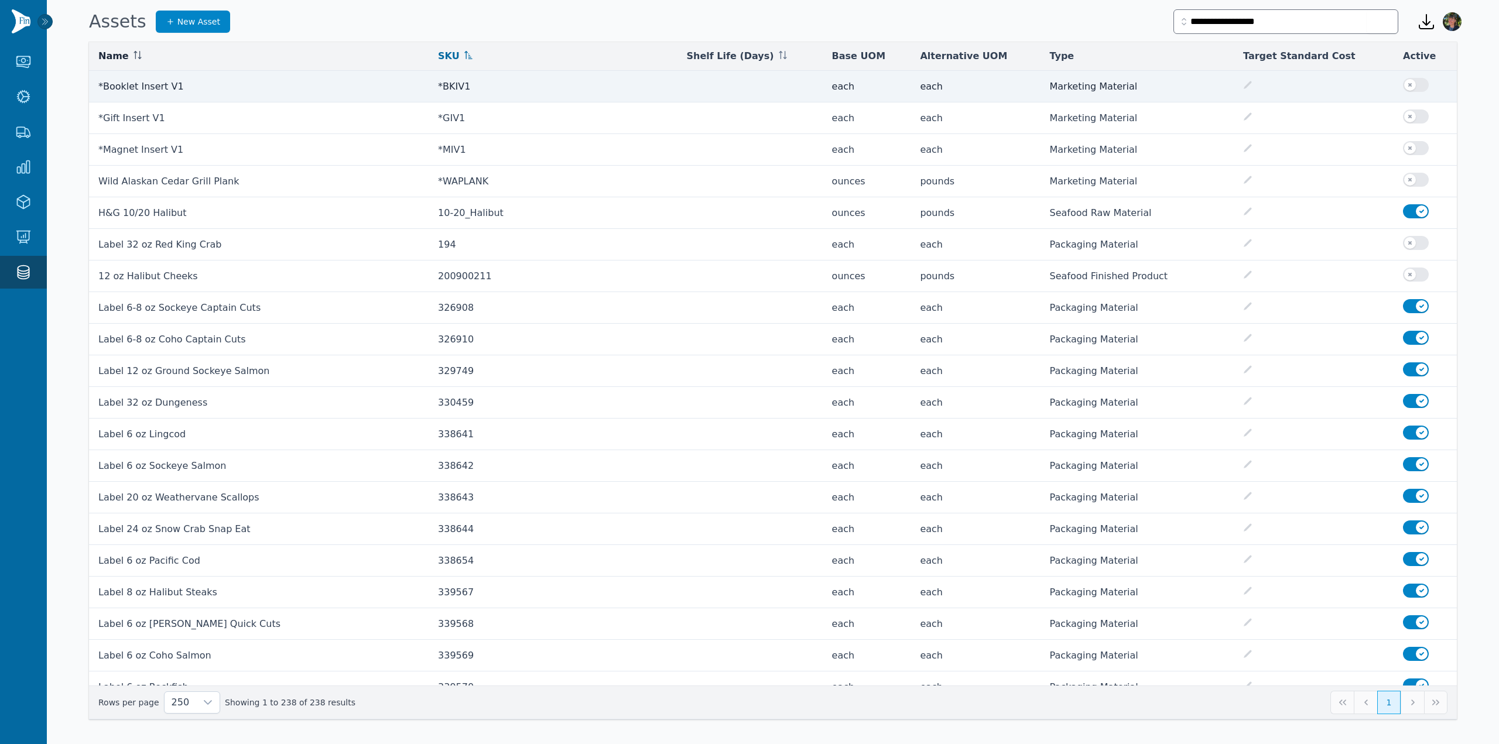
click at [160, 83] on td "*Booklet Insert V1" at bounding box center [259, 87] width 340 height 32
drag, startPoint x: 808, startPoint y: 89, endPoint x: 827, endPoint y: 87, distance: 19.5
click at [823, 89] on td "each" at bounding box center [867, 87] width 88 height 32
click at [911, 88] on td "each" at bounding box center [975, 87] width 129 height 32
click at [1057, 88] on td "Marketing Material" at bounding box center [1137, 87] width 194 height 32
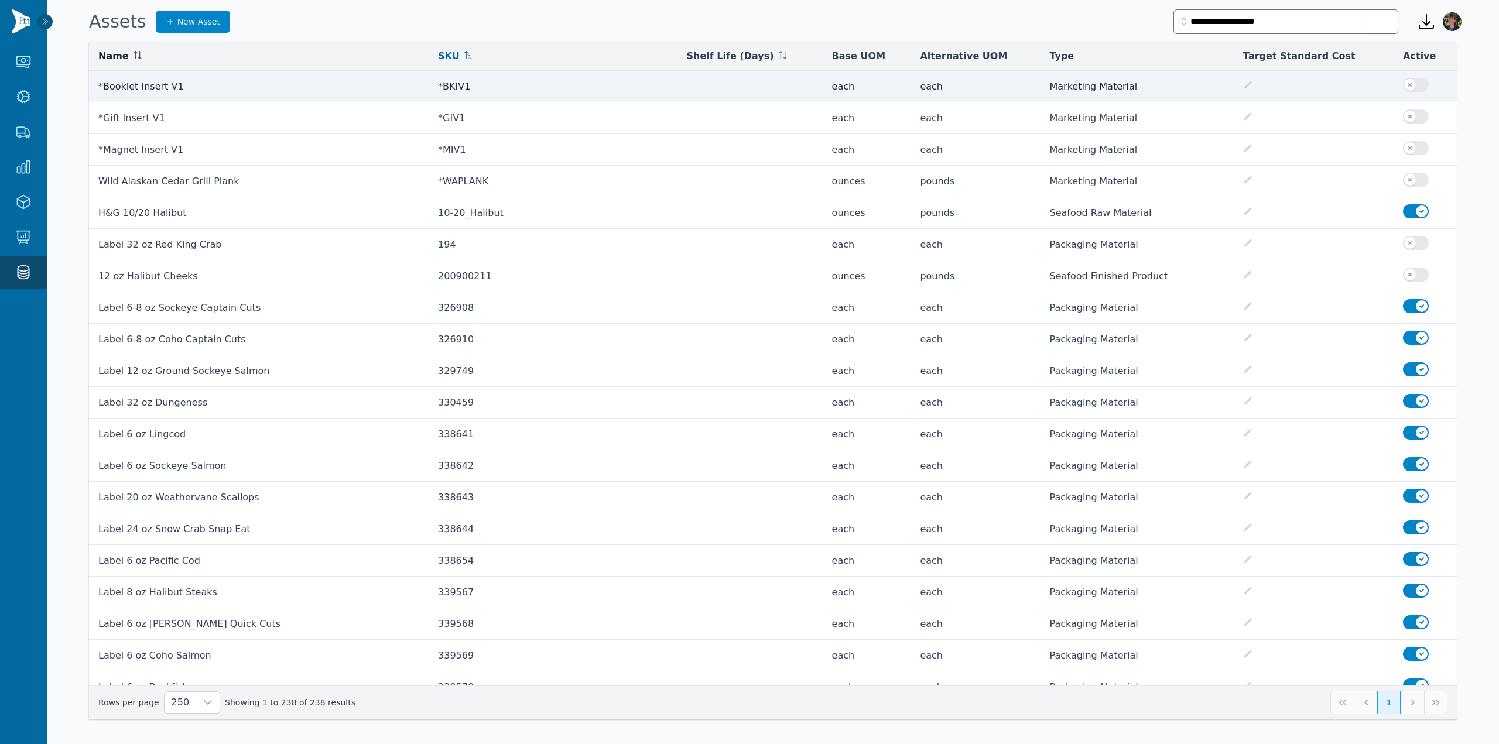
click at [145, 83] on td "*Booklet Insert V1" at bounding box center [259, 87] width 340 height 32
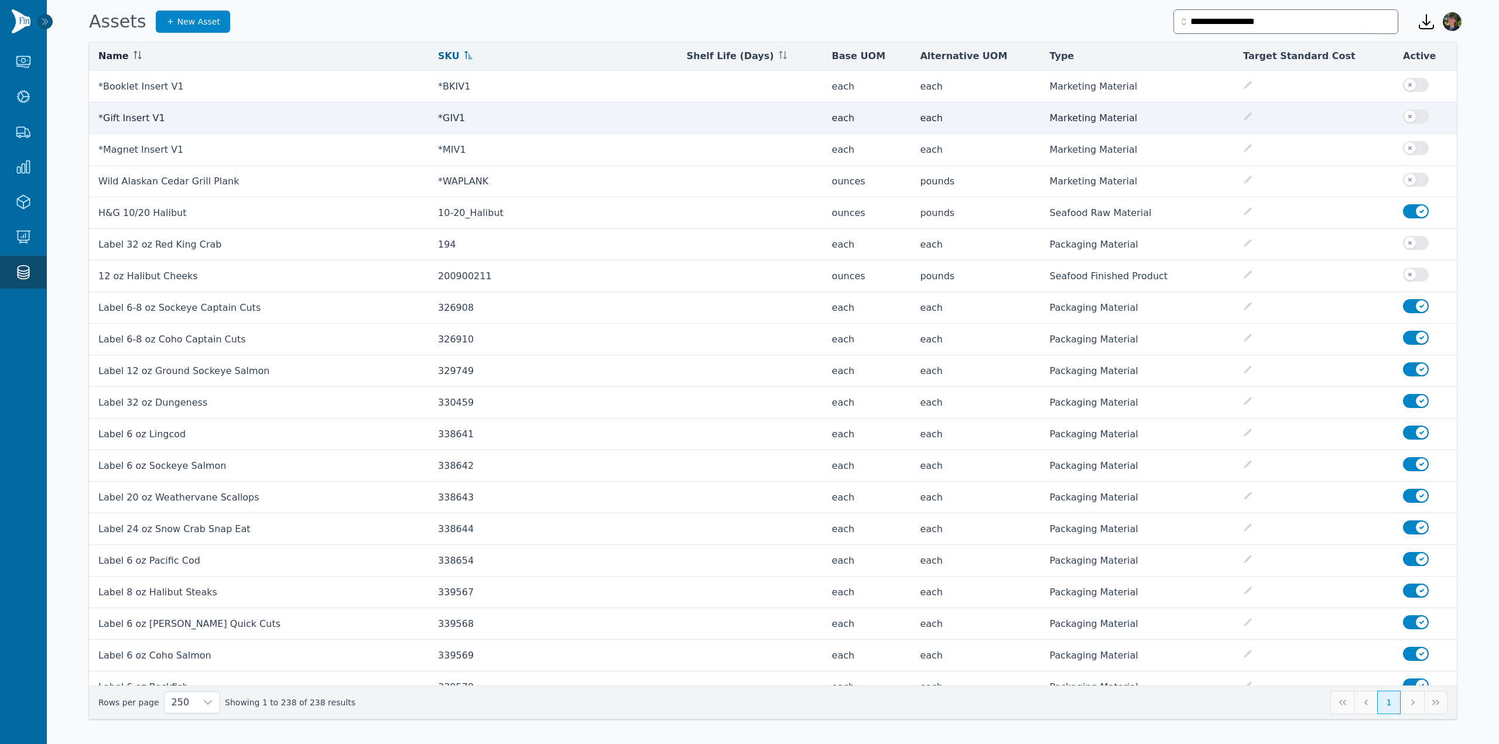
click at [136, 121] on td "*Gift Insert V1" at bounding box center [259, 118] width 340 height 32
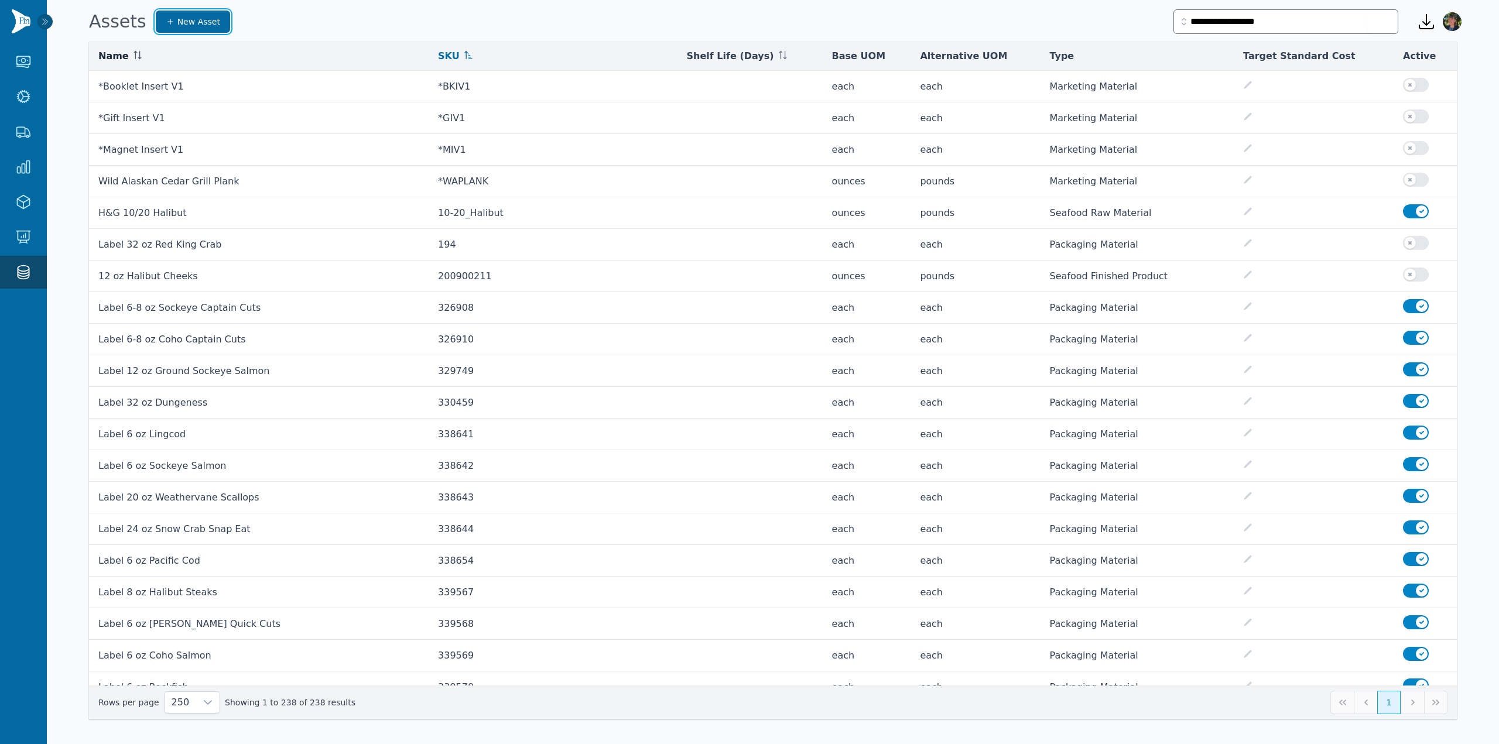
click at [177, 18] on span "New Asset" at bounding box center [198, 22] width 43 height 12
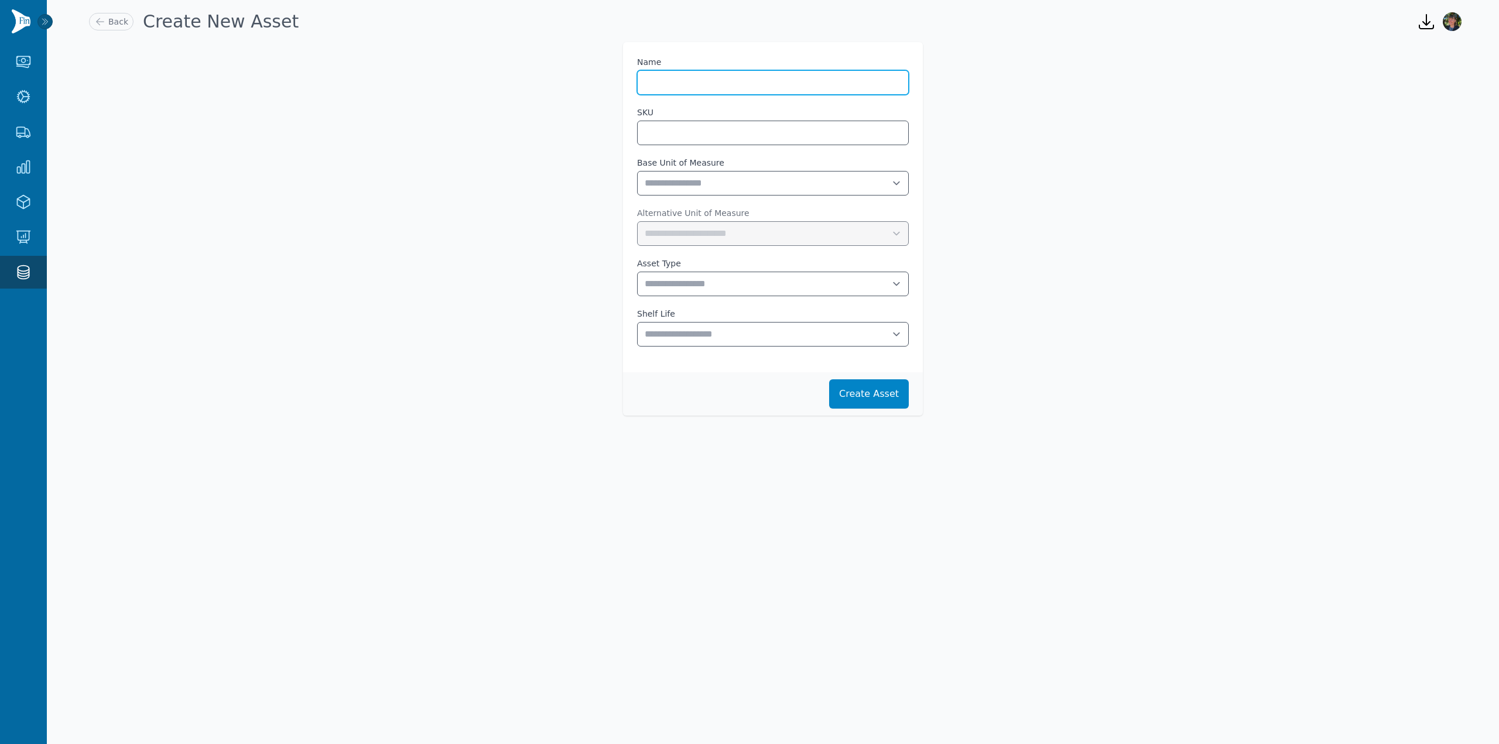
click at [755, 78] on input "Name" at bounding box center [773, 82] width 271 height 23
click at [108, 23] on link "Back" at bounding box center [111, 22] width 45 height 18
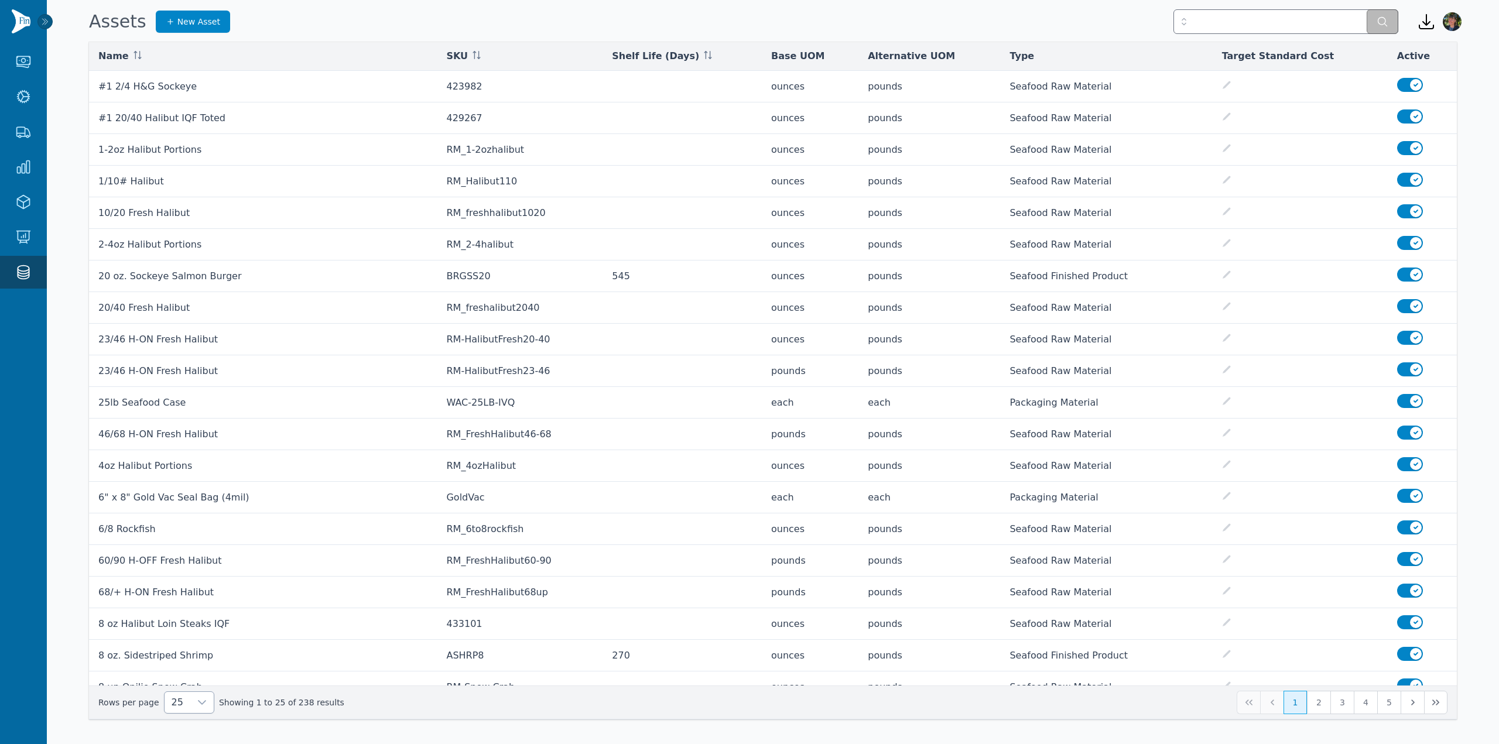
click at [197, 699] on icon at bounding box center [201, 702] width 9 height 9
click at [185, 677] on li "250" at bounding box center [180, 675] width 43 height 23
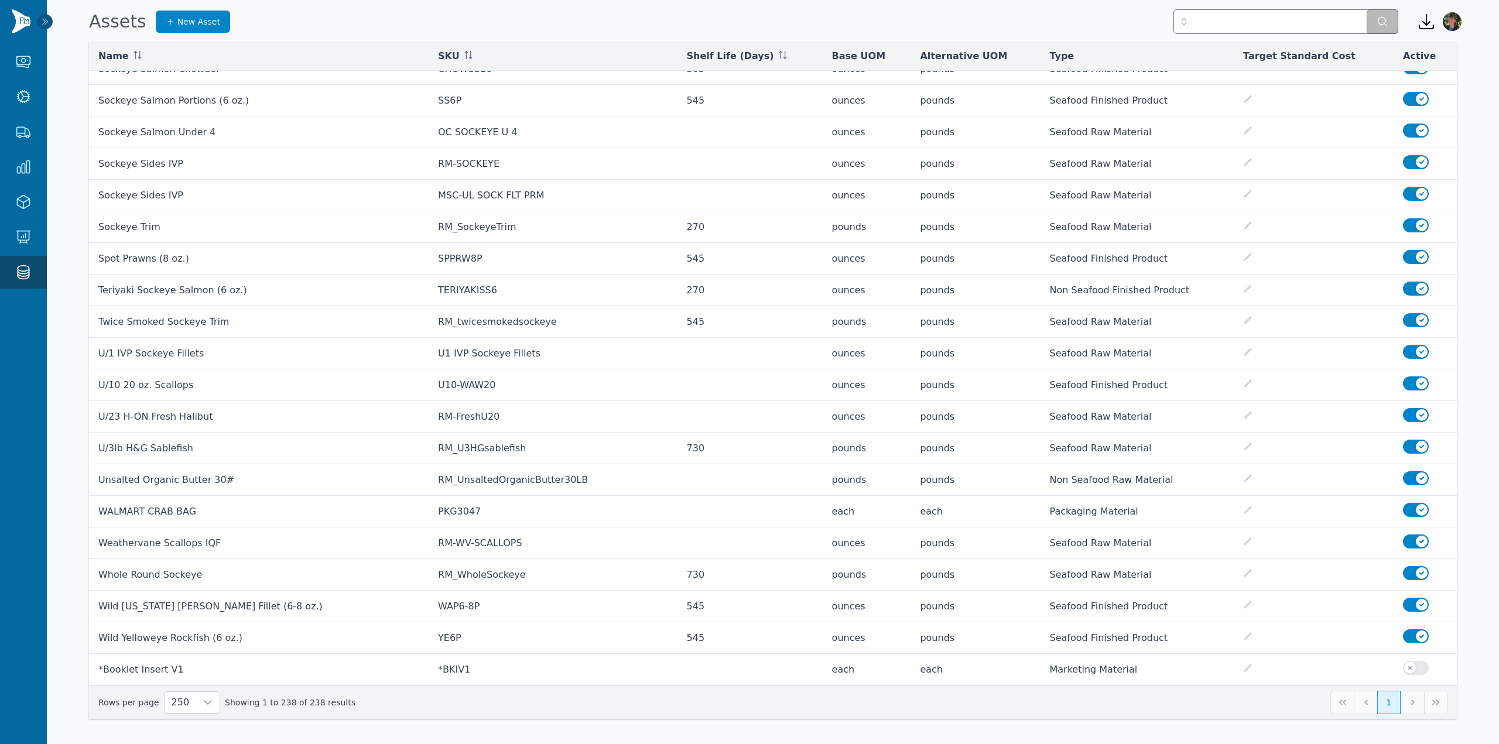
scroll to position [6772, 0]
